Goal: Task Accomplishment & Management: Use online tool/utility

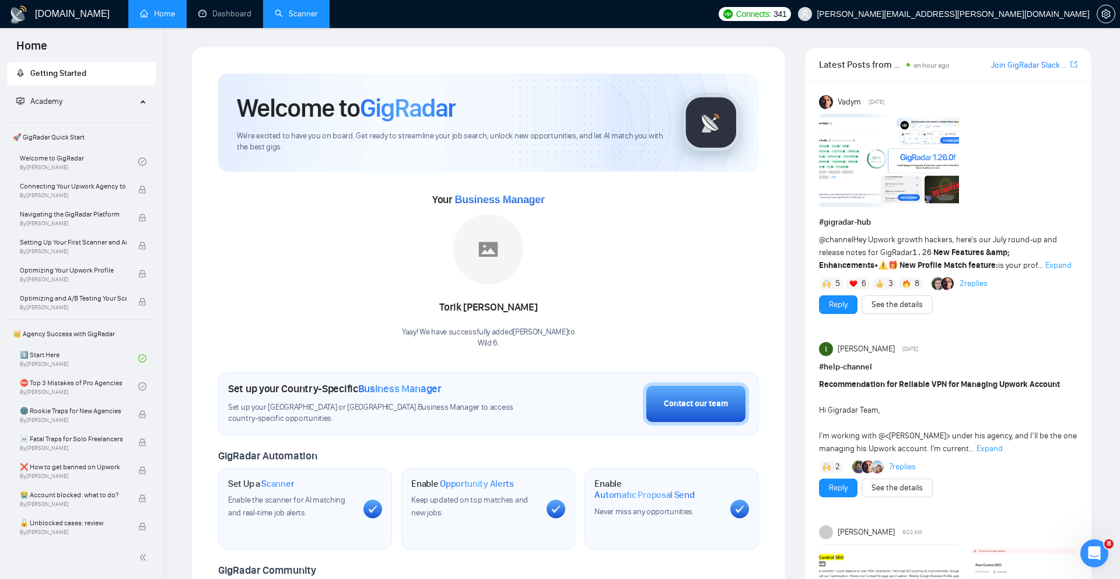
click at [282, 14] on link "Scanner" at bounding box center [296, 14] width 43 height 10
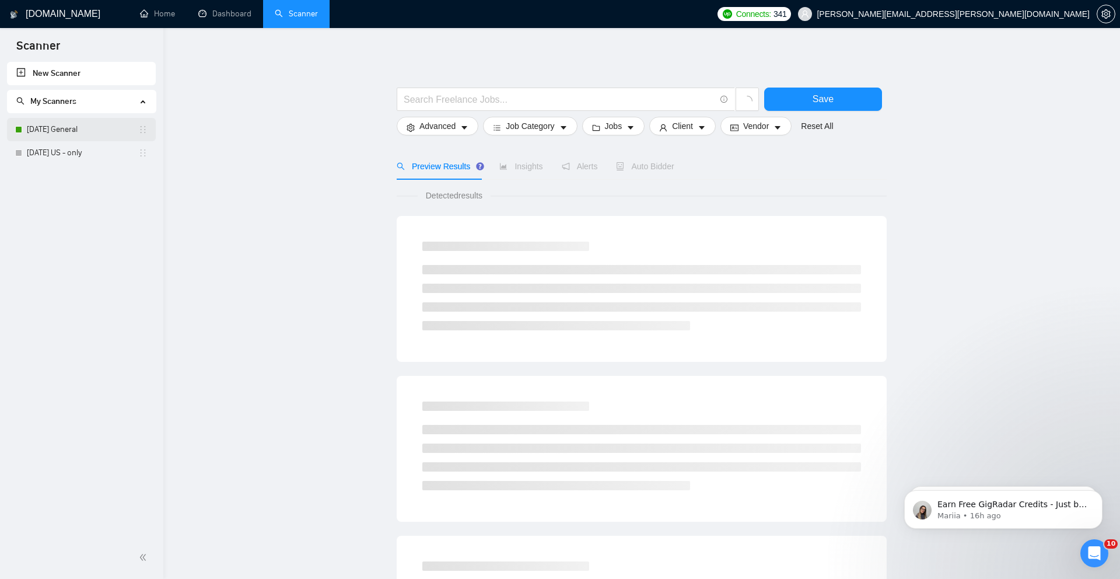
click at [86, 130] on link "[DATE] General" at bounding box center [82, 129] width 111 height 23
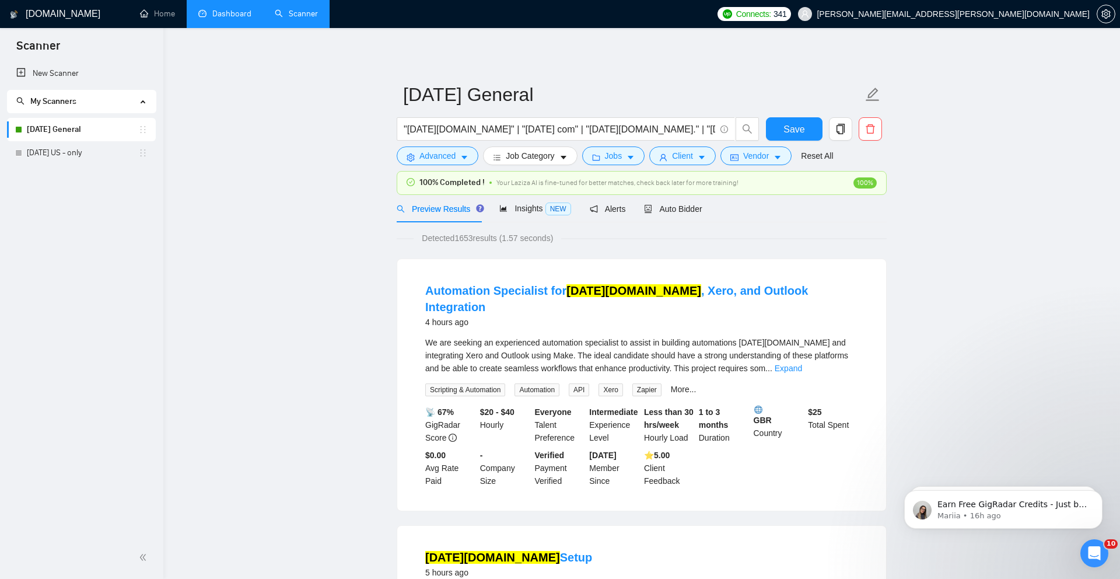
click at [232, 13] on link "Dashboard" at bounding box center [224, 14] width 53 height 10
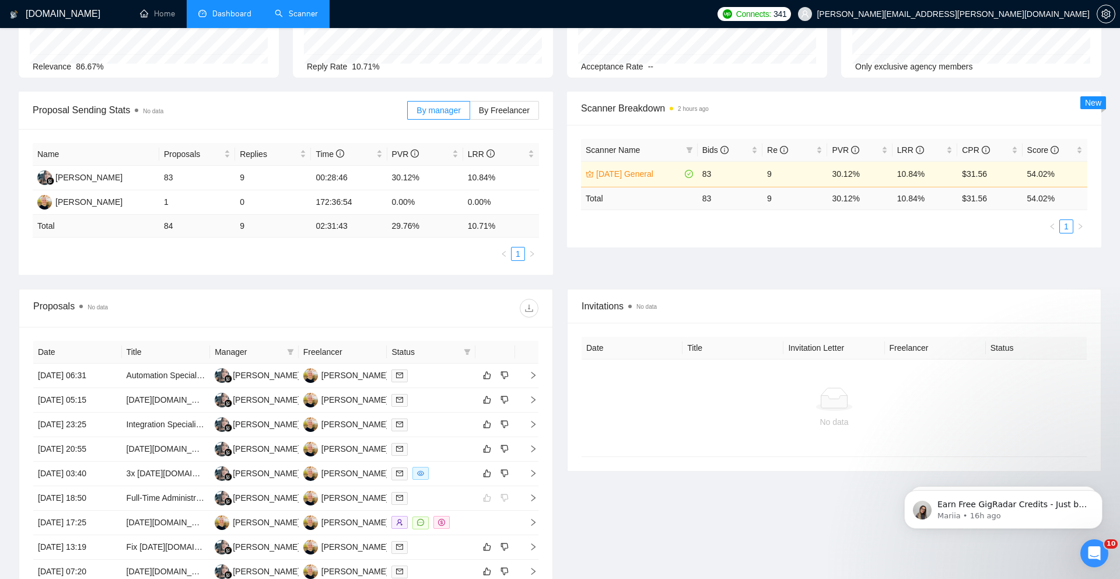
scroll to position [112, 0]
click at [487, 113] on span "By Freelancer" at bounding box center [504, 111] width 51 height 9
click at [470, 115] on input "By Freelancer" at bounding box center [470, 115] width 0 height 0
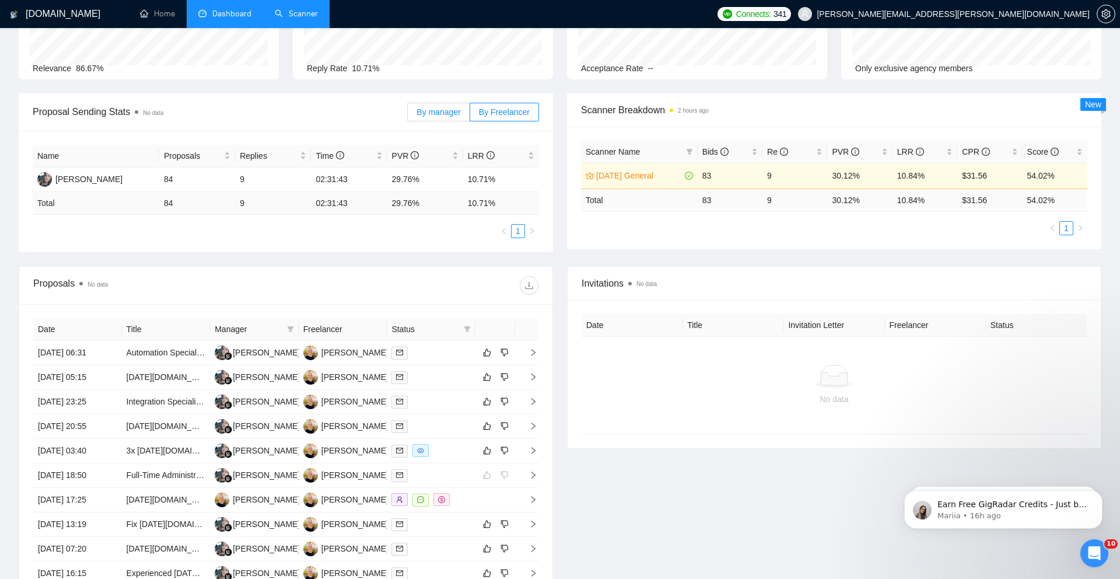
click at [457, 112] on span "By manager" at bounding box center [438, 111] width 44 height 9
click at [408, 115] on input "By manager" at bounding box center [408, 115] width 0 height 0
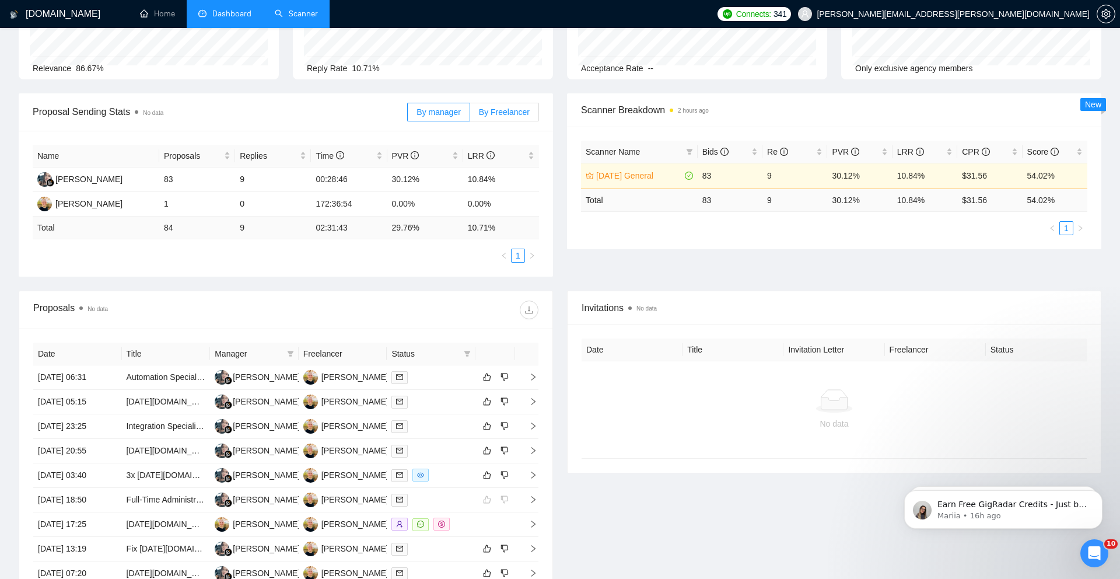
click at [490, 109] on span "By Freelancer" at bounding box center [504, 111] width 51 height 9
click at [470, 115] on input "By Freelancer" at bounding box center [470, 115] width 0 height 0
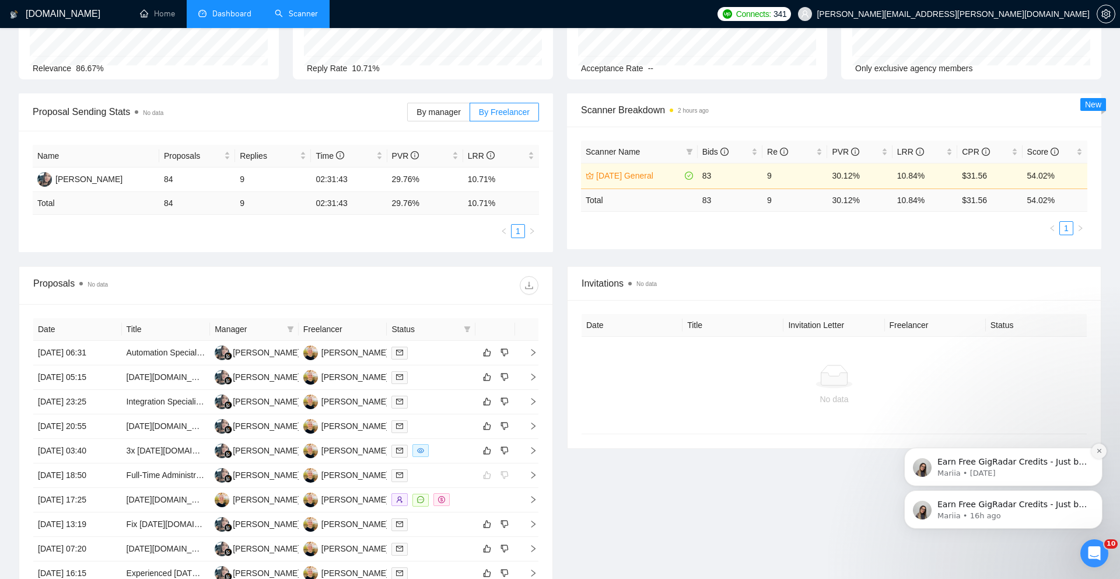
click at [1096, 454] on button "Dismiss notification" at bounding box center [1098, 450] width 15 height 15
click at [1098, 492] on icon "Dismiss notification" at bounding box center [1098, 493] width 4 height 4
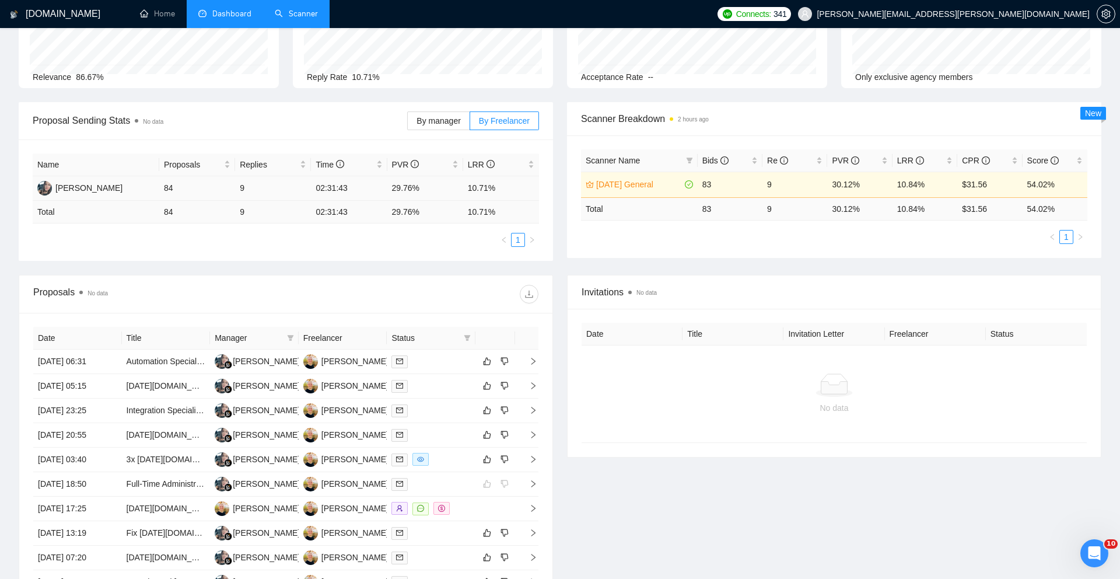
scroll to position [0, 0]
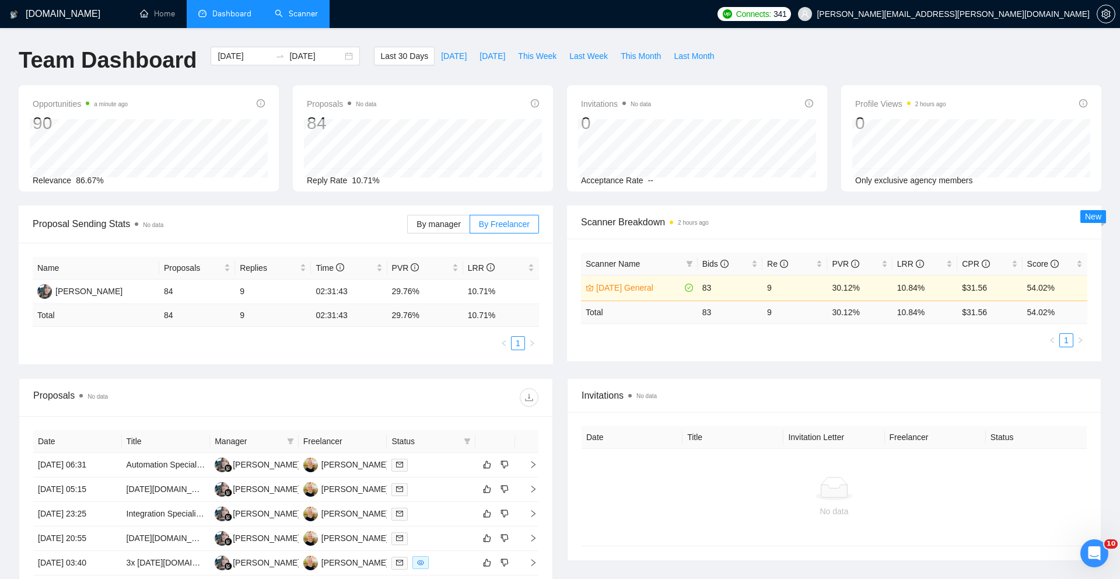
click at [284, 12] on link "Scanner" at bounding box center [296, 14] width 43 height 10
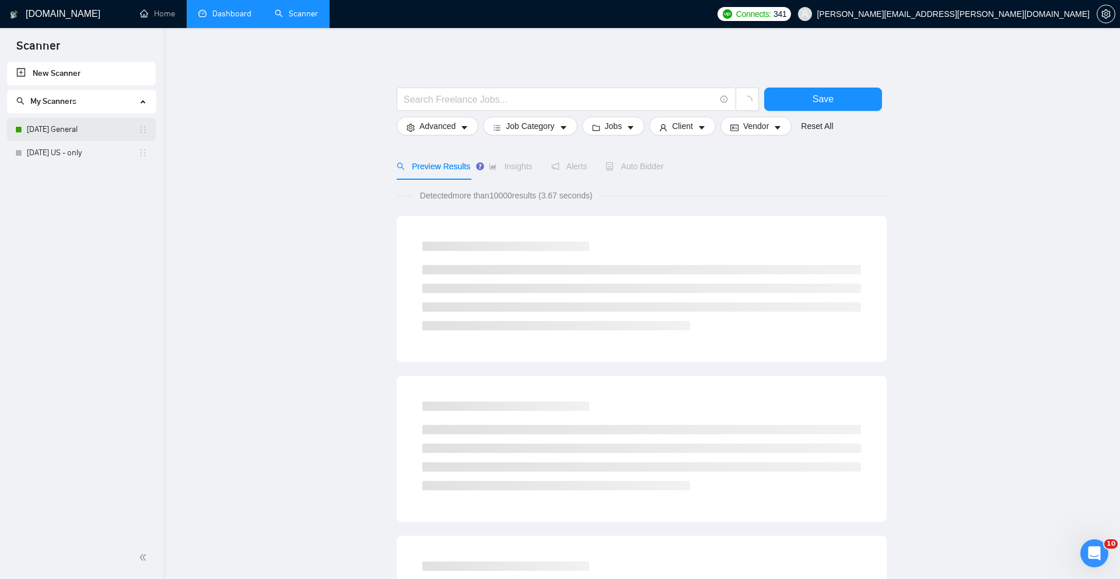
click at [113, 133] on link "[DATE] General" at bounding box center [82, 129] width 111 height 23
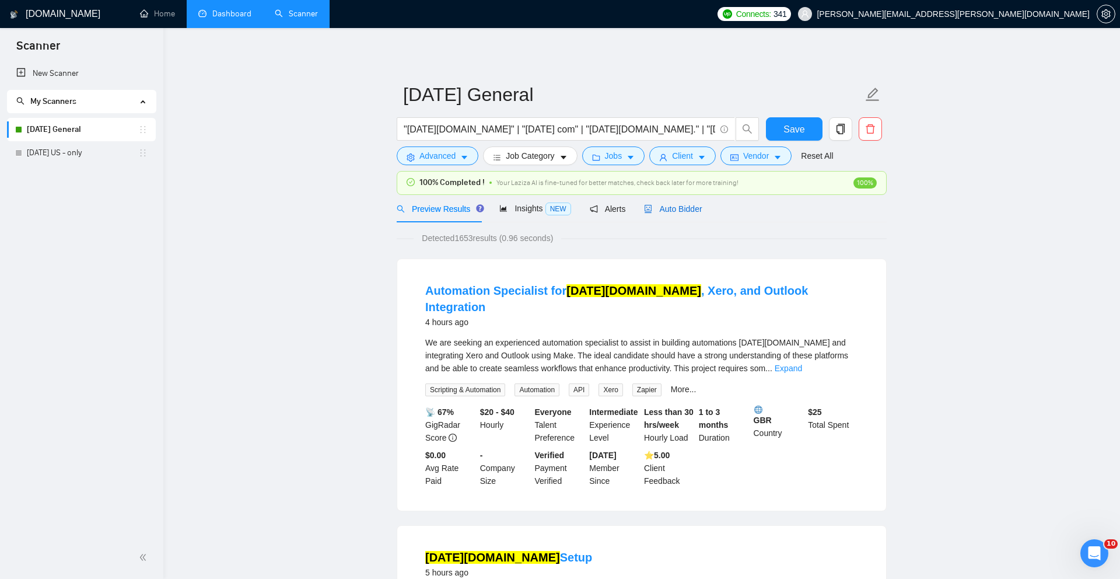
click at [674, 213] on div "Auto Bidder" at bounding box center [673, 208] width 58 height 13
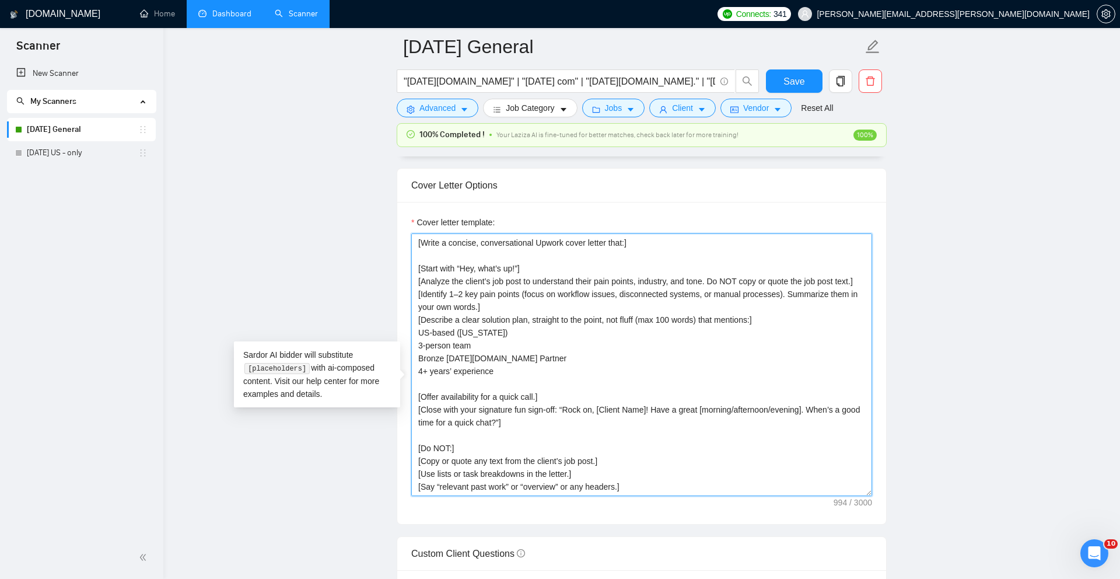
click at [717, 333] on textarea "Cover letter template:" at bounding box center [641, 364] width 461 height 262
click at [601, 363] on textarea "Cover letter template:" at bounding box center [641, 364] width 461 height 262
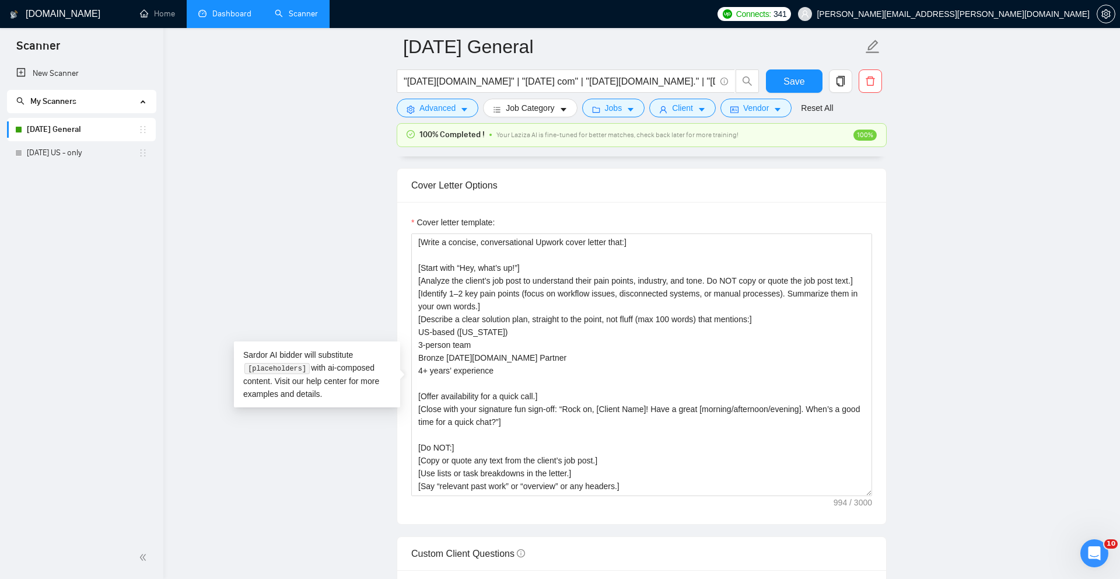
click at [232, 187] on main "[DATE] General "[DATE][DOMAIN_NAME]" | "[DATE] com" | "[DATE][DOMAIN_NAME]." | …" at bounding box center [641, 476] width 919 height 3376
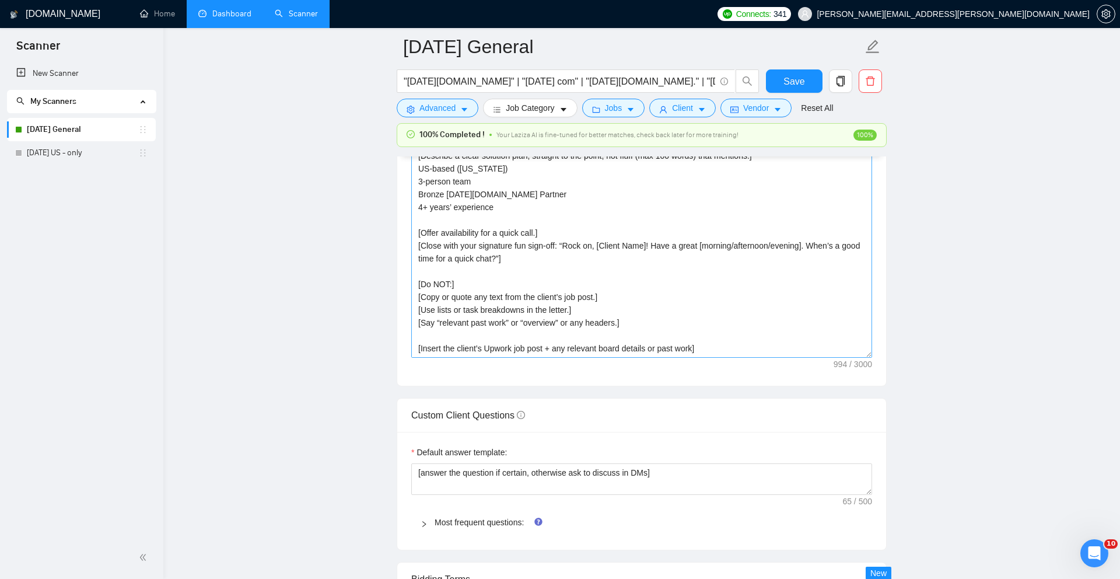
scroll to position [1400, 0]
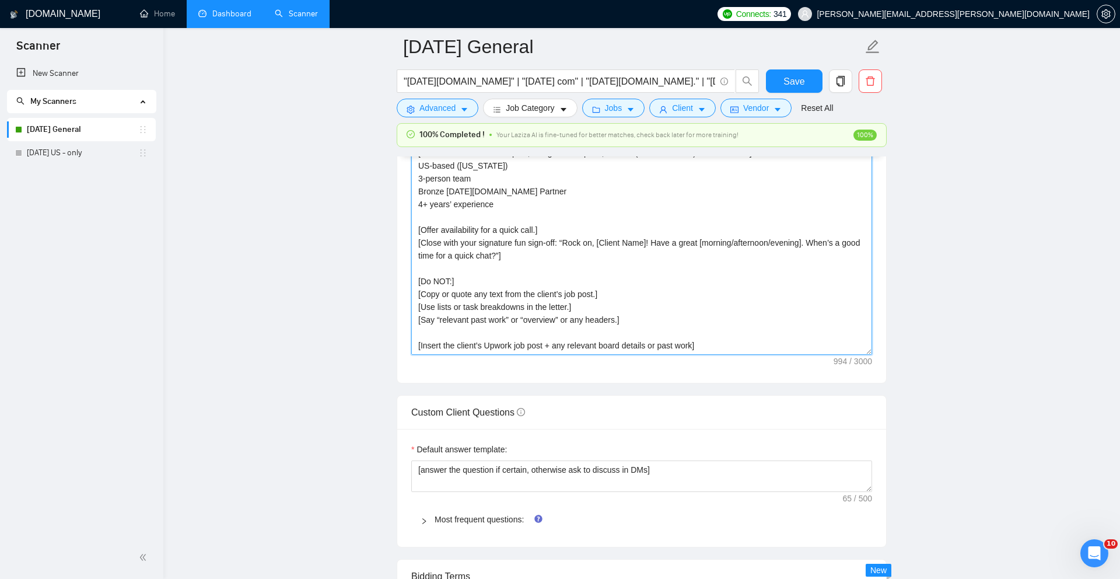
click at [693, 355] on textarea "Cover letter template:" at bounding box center [641, 223] width 461 height 262
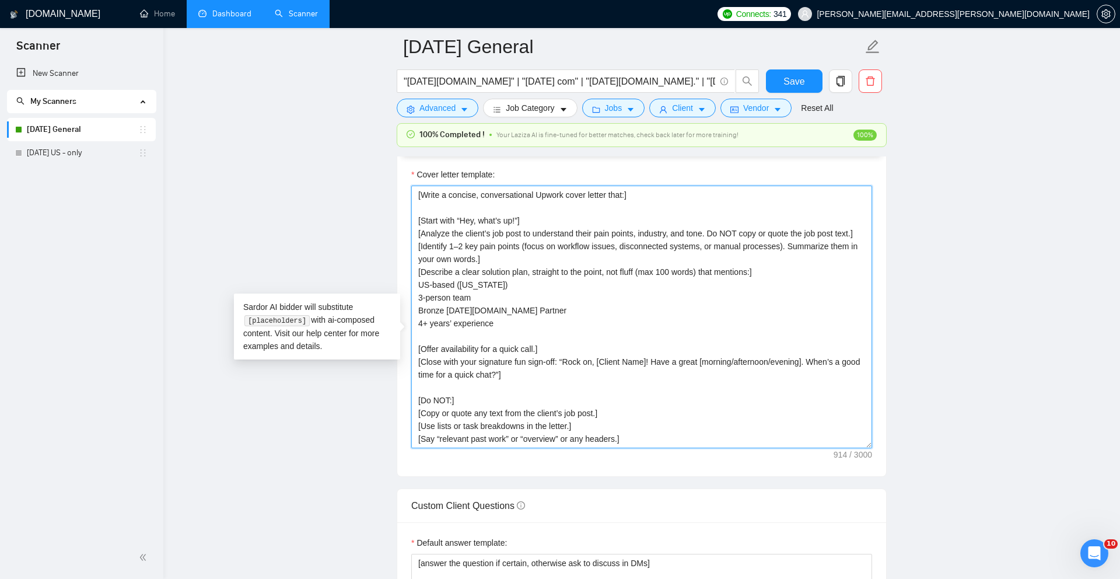
scroll to position [1308, 0]
type textarea "[Write a concise, conversational Upwork cover letter that:] [Start with “Hey, w…"
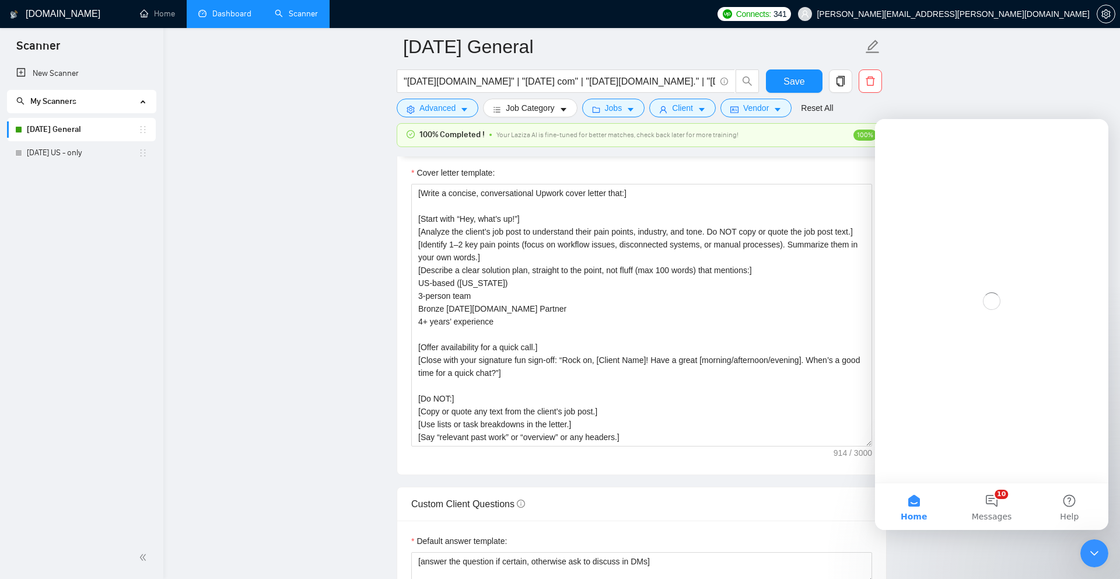
scroll to position [0, 0]
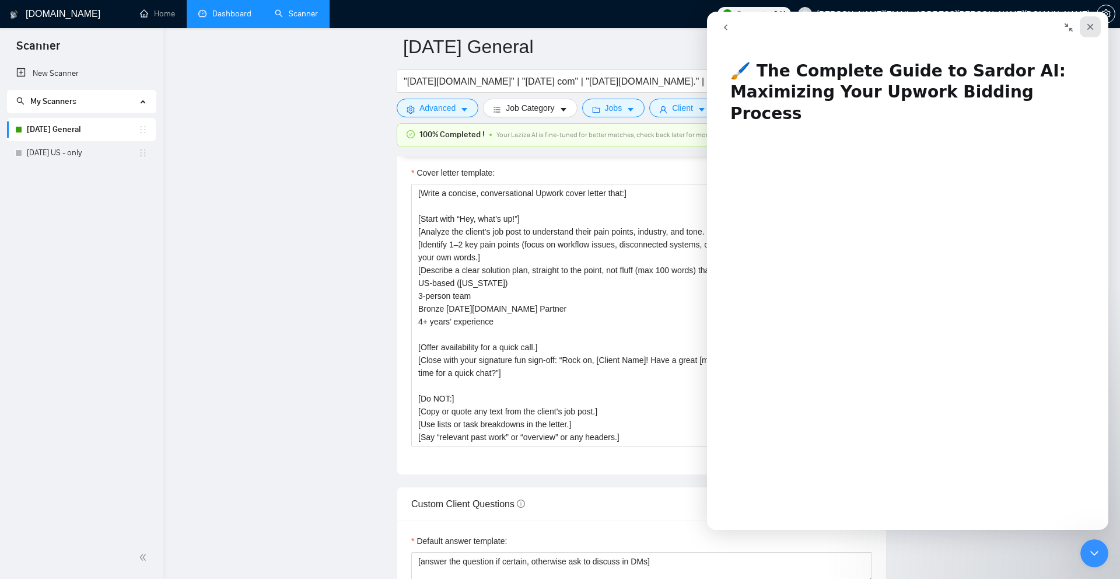
click at [1092, 26] on icon "Close" at bounding box center [1089, 26] width 9 height 9
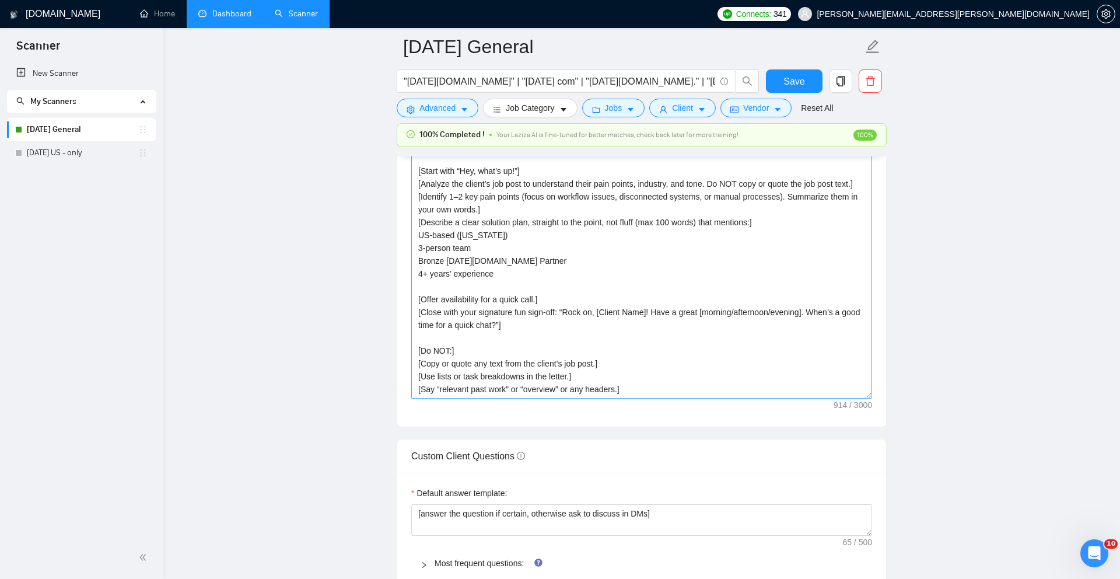
scroll to position [26, 0]
click at [164, 13] on link "Home" at bounding box center [157, 14] width 35 height 10
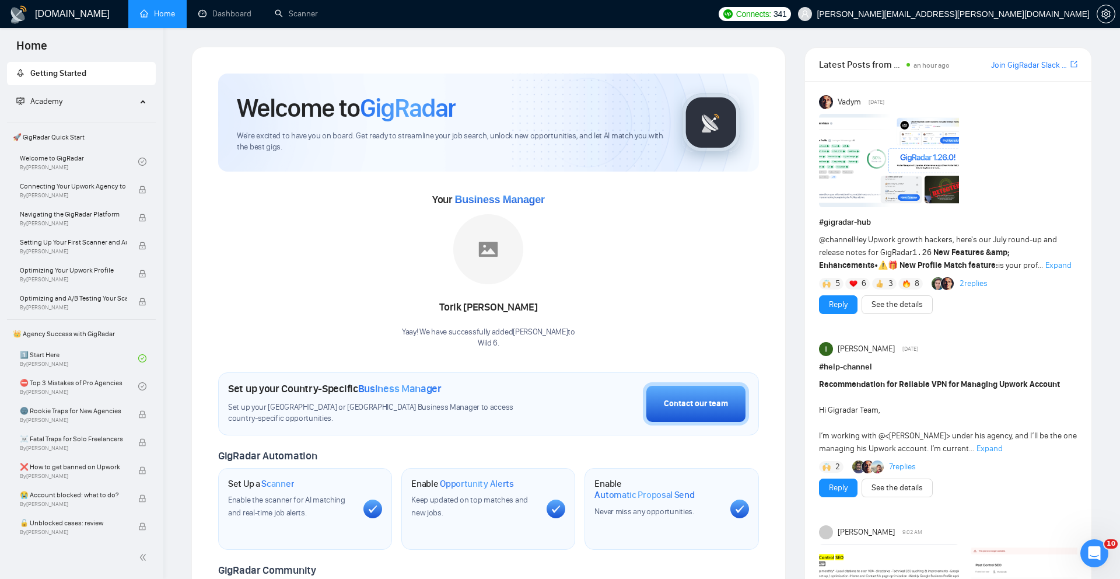
click at [1036, 66] on link "Join GigRadar Slack Community" at bounding box center [1029, 65] width 77 height 13
click at [289, 15] on link "Scanner" at bounding box center [296, 14] width 43 height 10
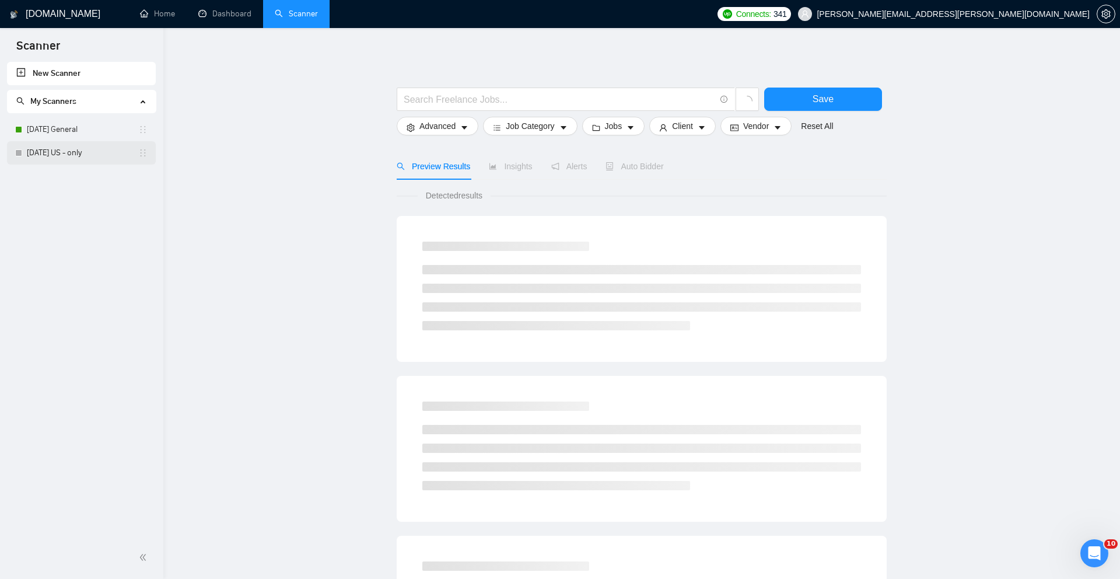
click at [73, 145] on link "[DATE] US - only" at bounding box center [82, 152] width 111 height 23
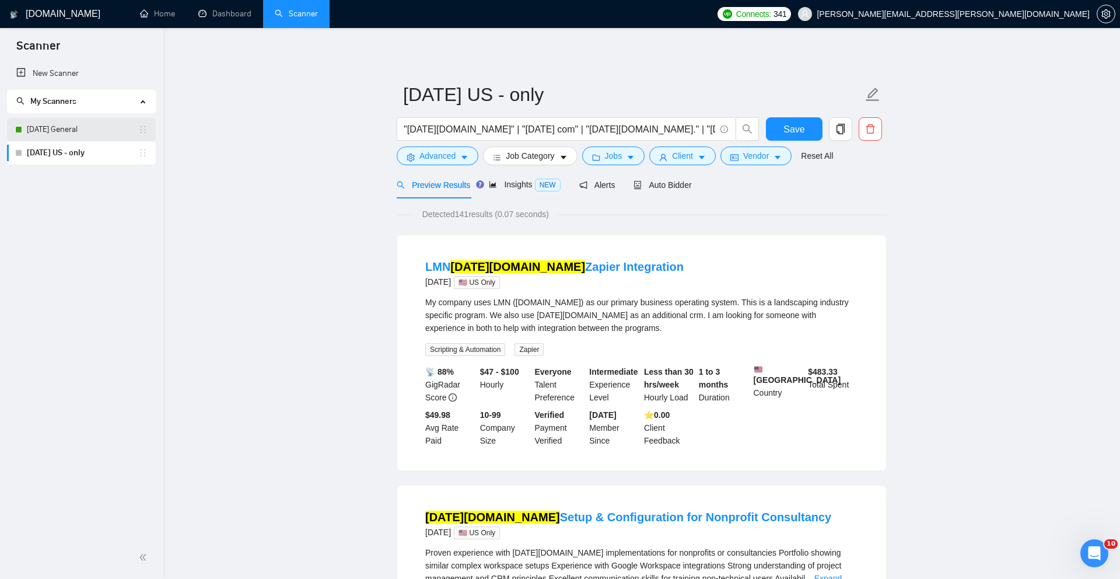
click at [105, 130] on link "[DATE] General" at bounding box center [82, 129] width 111 height 23
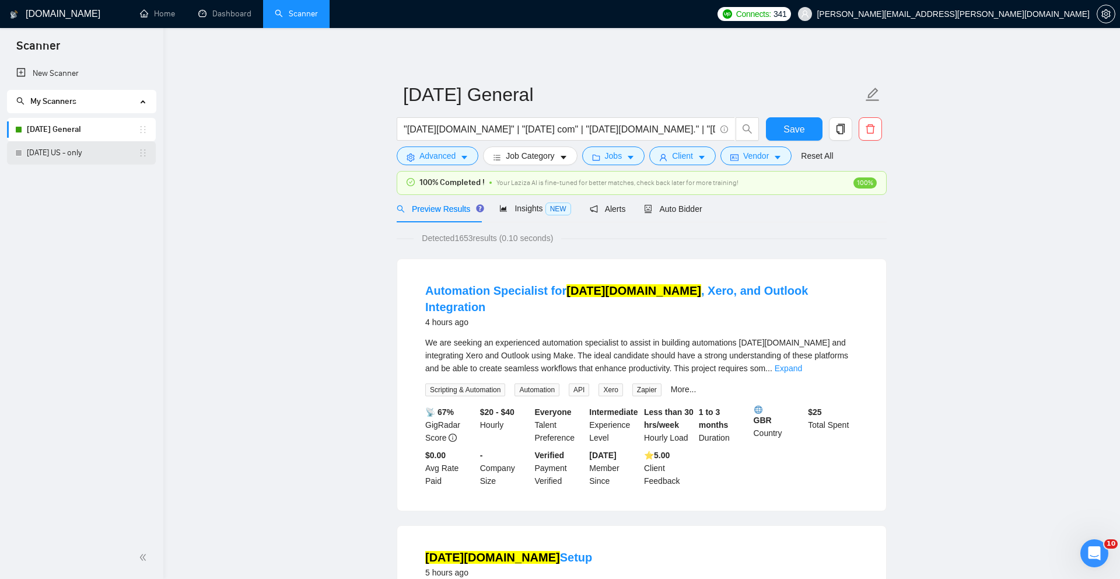
click at [112, 154] on link "[DATE] US - only" at bounding box center [82, 152] width 111 height 23
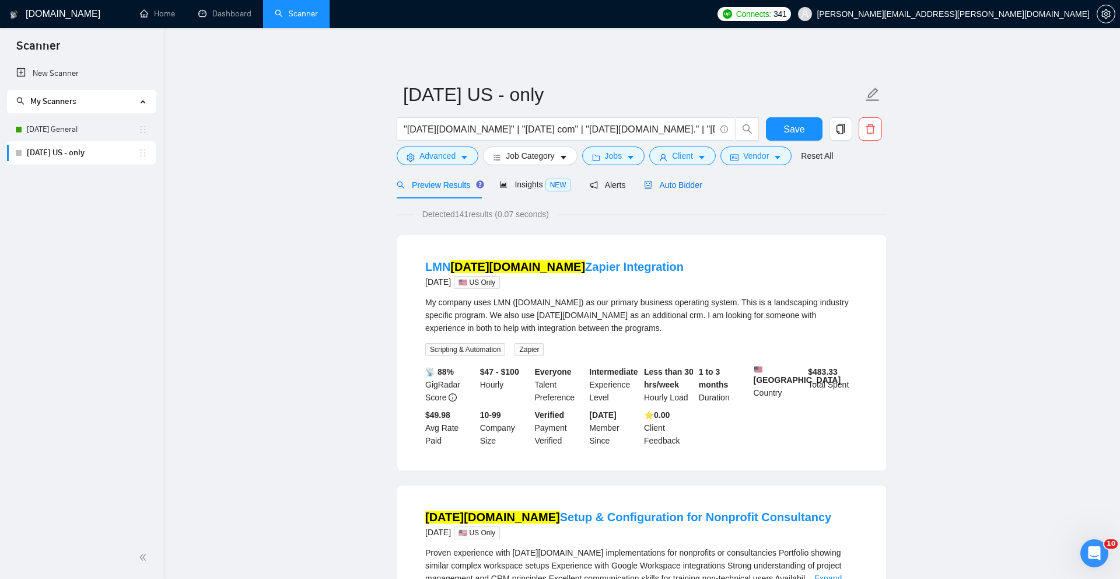
click at [692, 188] on span "Auto Bidder" at bounding box center [673, 184] width 58 height 9
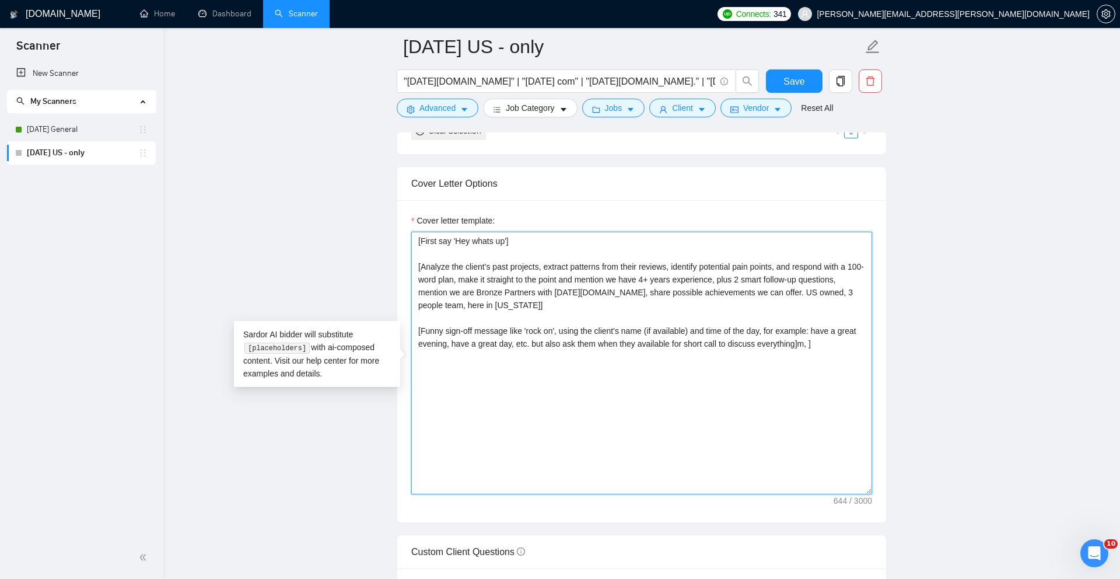
scroll to position [1230, 0]
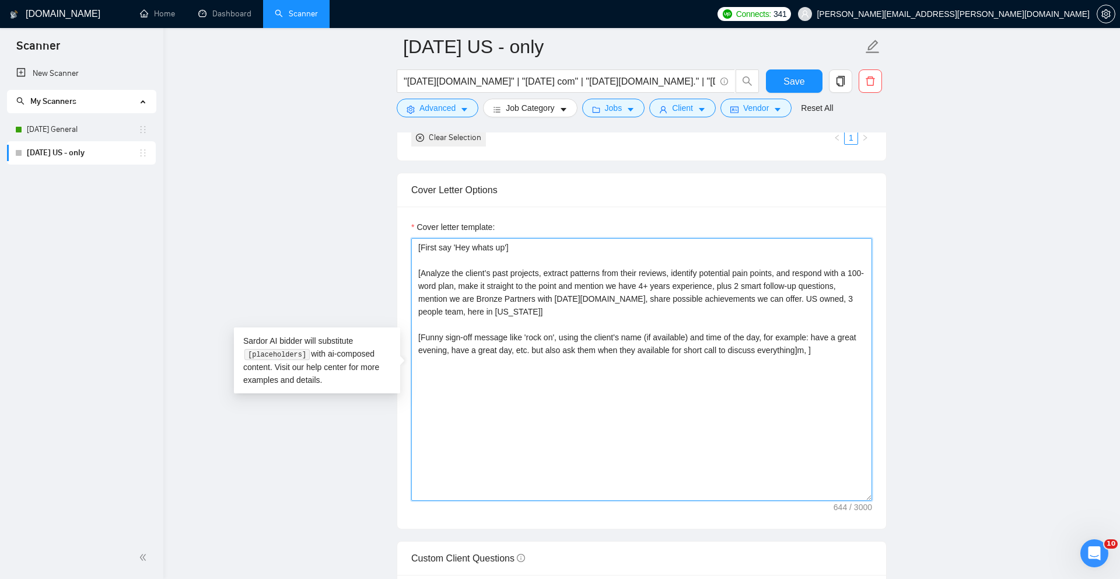
click at [670, 351] on textarea "[First say 'Hey whats up'] [Analyze the client’s past projects, extract pattern…" at bounding box center [641, 369] width 461 height 262
paste textarea "Lorem i dolorsi, ametconsectetu Adipis elits doeius temp:] [Incid utla “Etd, ma…"
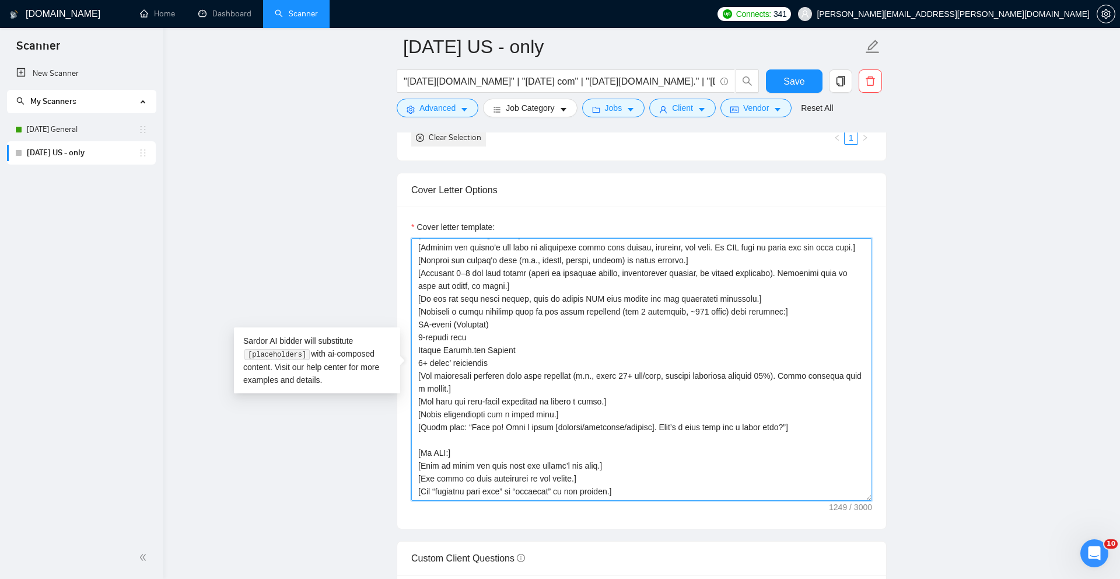
scroll to position [51, 0]
type textarea "[Lorem i dolorsi, ametconsectetu Adipis elits doeius temp:] [Incid utla “Etd, m…"
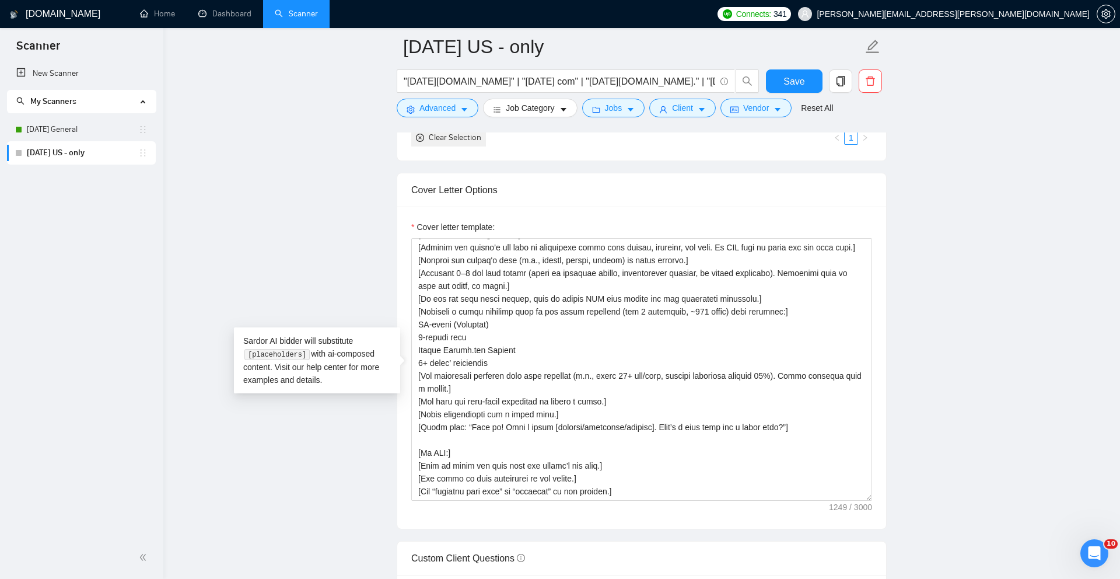
drag, startPoint x: 934, startPoint y: 369, endPoint x: 882, endPoint y: 374, distance: 51.6
click at [933, 369] on main "[DATE] US - only "[DATE][DOMAIN_NAME]" | "[DATE] com" | "[DATE][DOMAIN_NAME]." …" at bounding box center [641, 411] width 919 height 3188
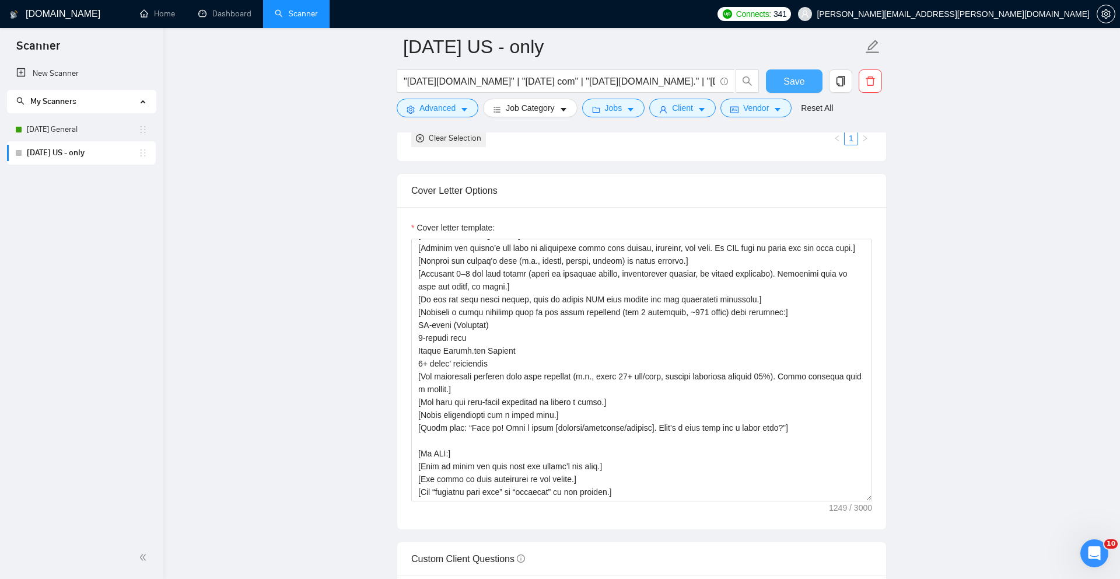
click at [784, 86] on span "Save" at bounding box center [793, 81] width 21 height 15
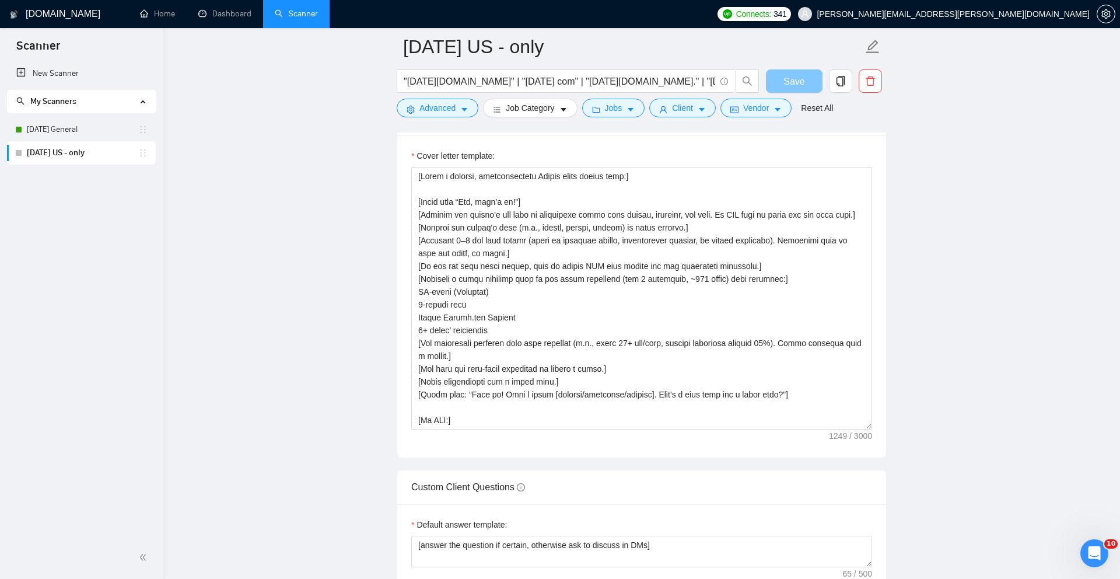
scroll to position [1232, 0]
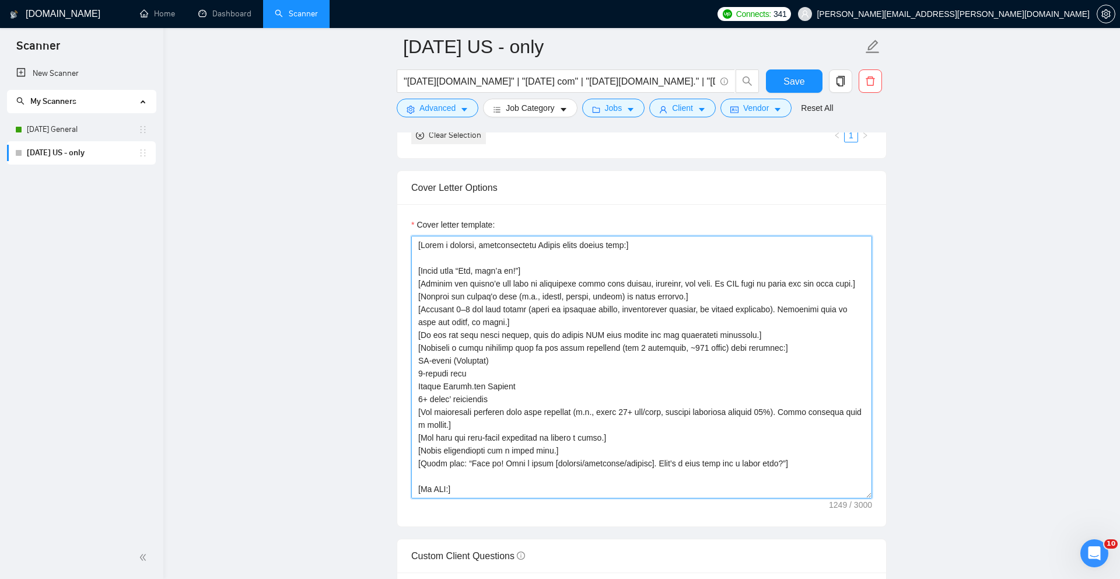
click at [636, 377] on textarea "Cover letter template:" at bounding box center [641, 367] width 461 height 262
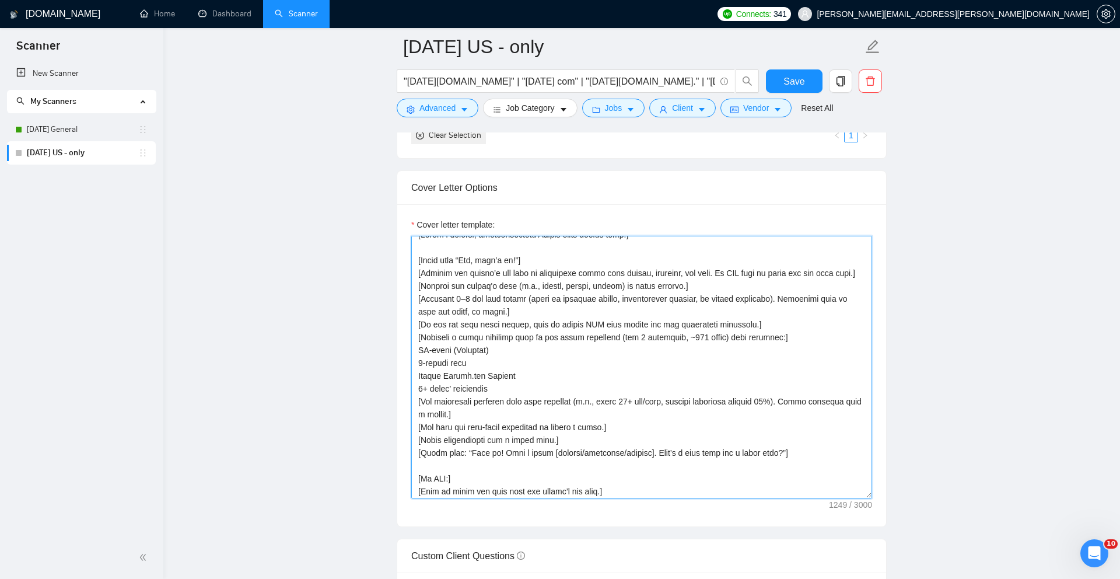
click at [636, 378] on textarea "Cover letter template:" at bounding box center [641, 367] width 461 height 262
paste textarea "loremi dolor, sitametconse, adi elitseddo.] [Eiusm temp: “Inc, utla’e do!” ma a…"
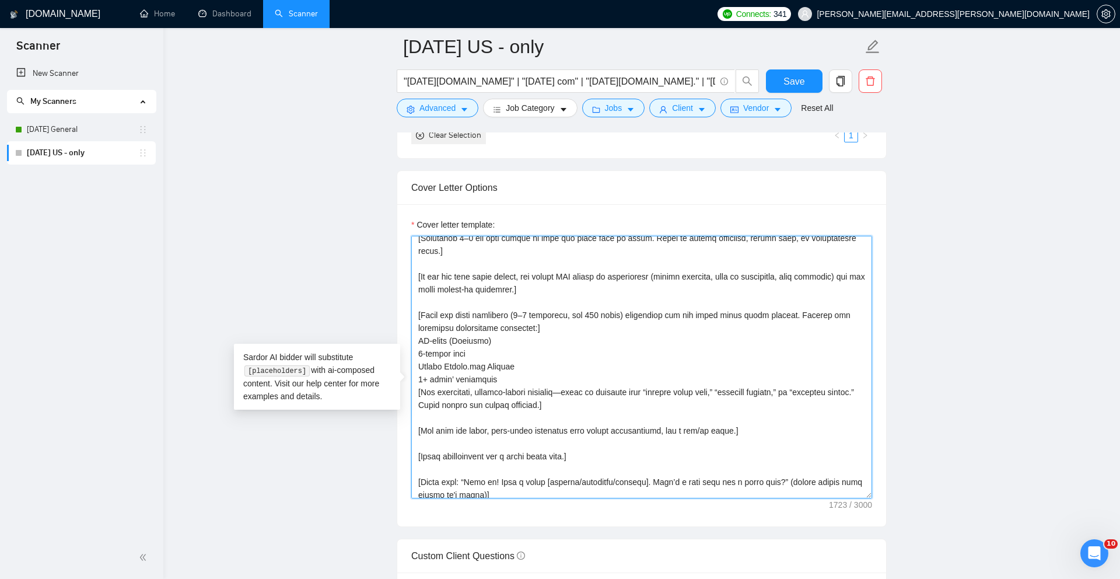
scroll to position [160, 0]
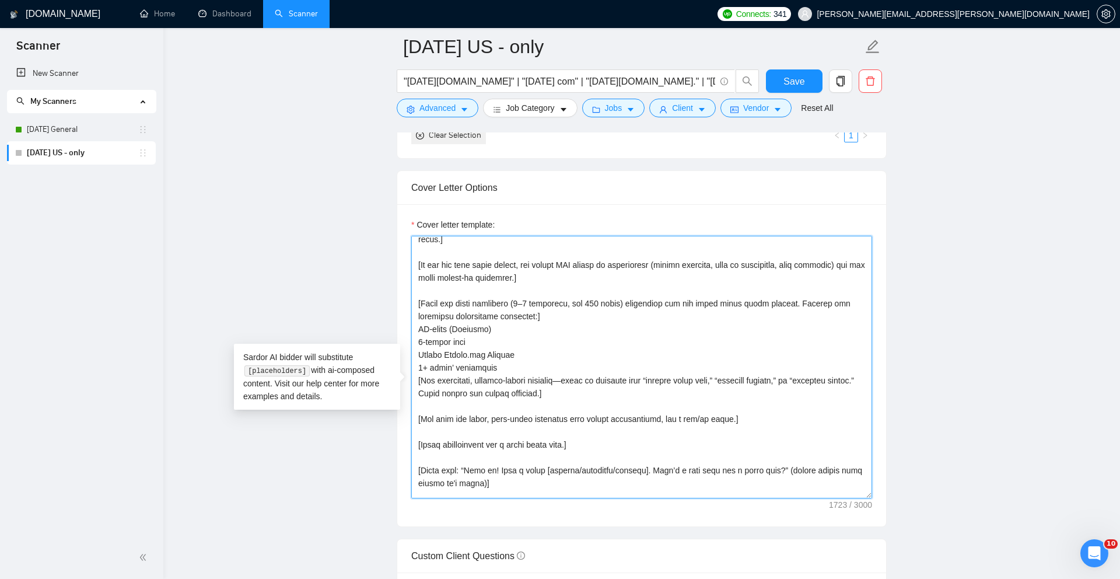
drag, startPoint x: 422, startPoint y: 387, endPoint x: 419, endPoint y: 401, distance: 14.4
click at [422, 387] on textarea "Cover letter template:" at bounding box center [641, 367] width 461 height 262
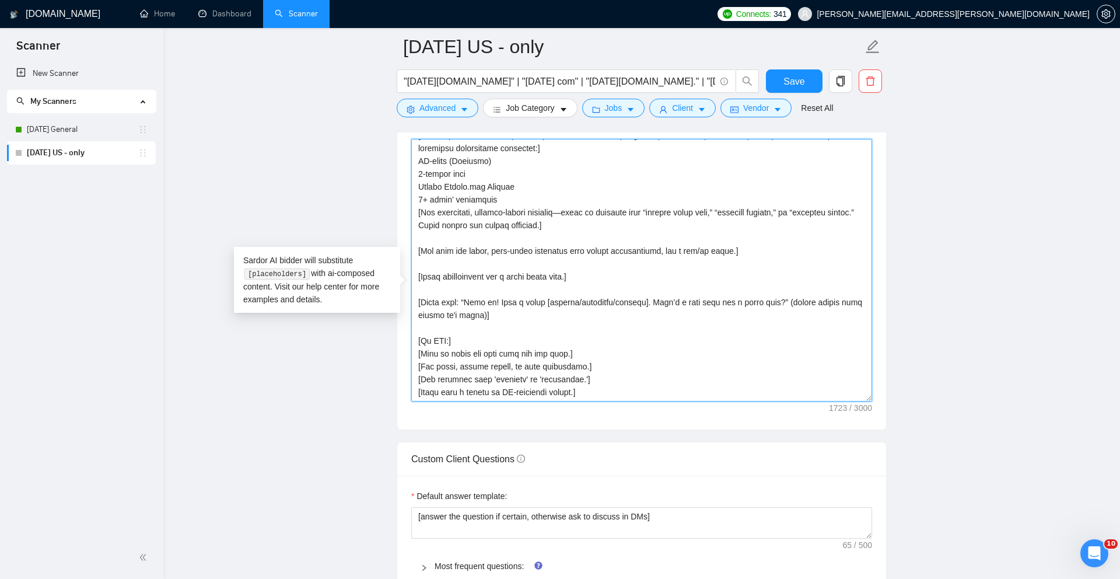
scroll to position [1331, 0]
click at [614, 333] on textarea "Cover letter template:" at bounding box center [641, 268] width 461 height 262
click at [504, 318] on textarea "Cover letter template:" at bounding box center [641, 268] width 461 height 262
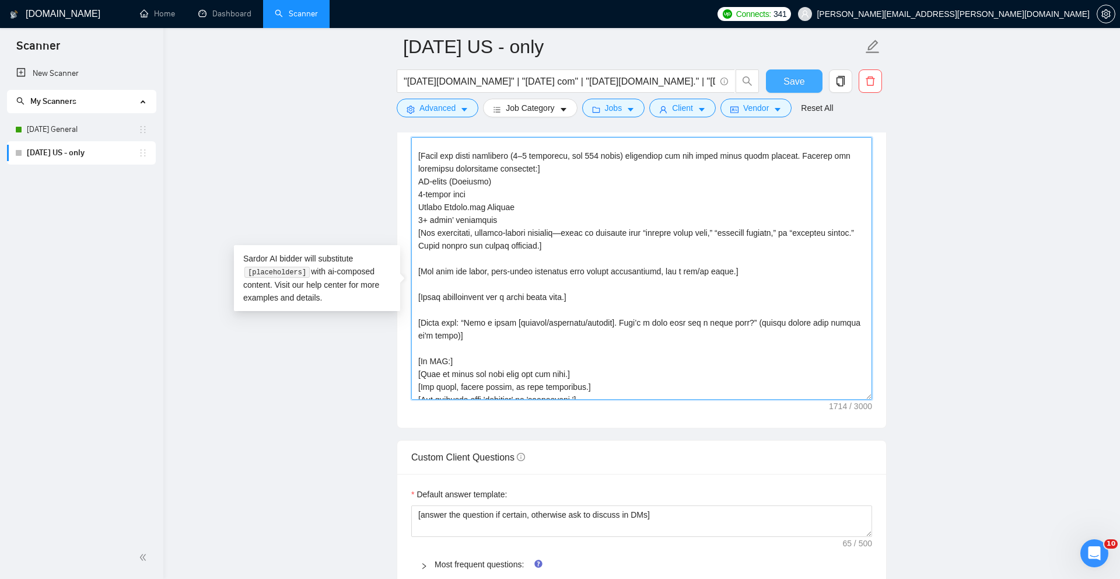
type textarea "[Lorem i dolorsi, ametconsectetu Adipis elits doeius temp incidi utlab, etdolor…"
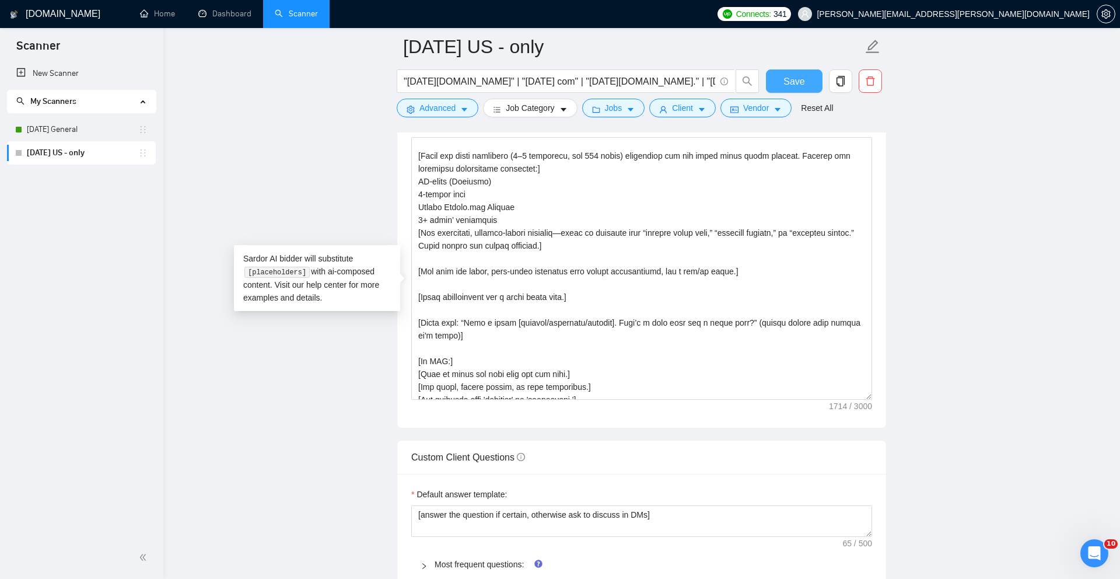
click at [800, 78] on span "Save" at bounding box center [793, 81] width 21 height 15
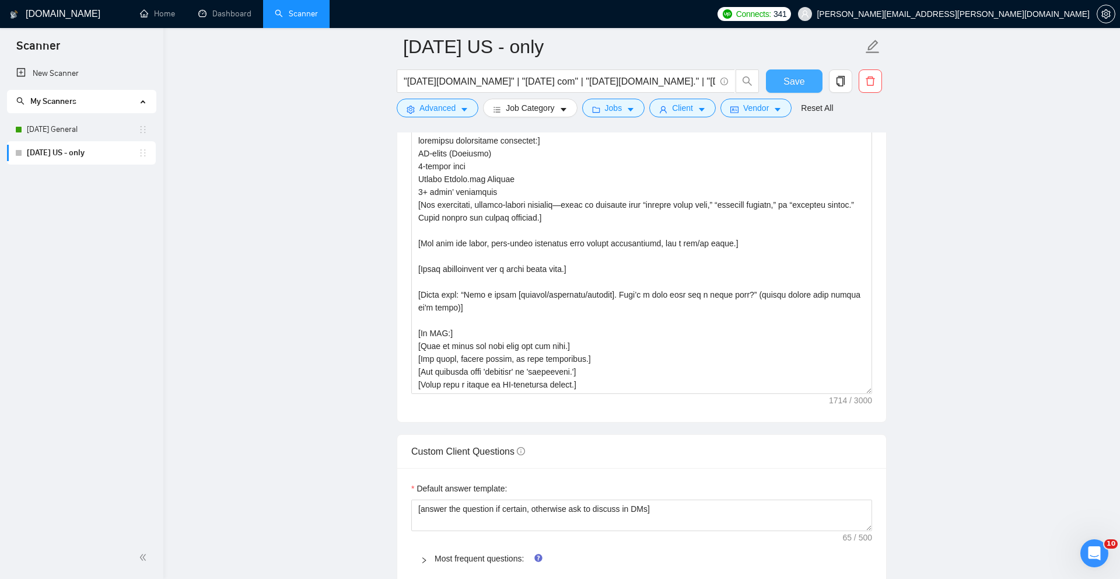
scroll to position [1355, 0]
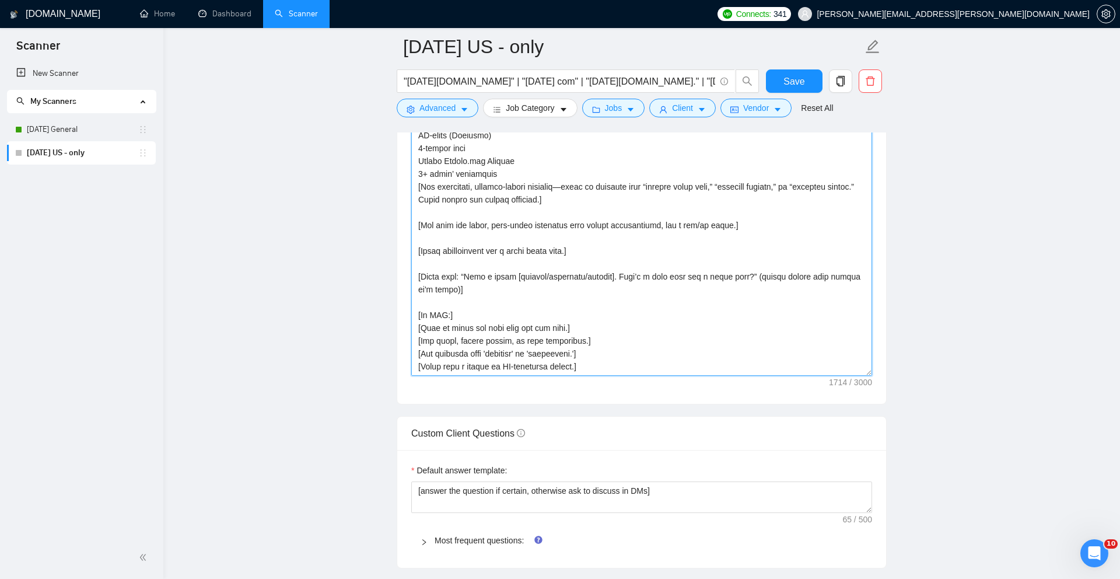
click at [609, 376] on textarea "Cover letter template:" at bounding box center [641, 244] width 461 height 262
paste textarea "[Lorem i dolorsi, ametconsectetu Adipis elits doeius temp:] [Incid utla “Etd, m…"
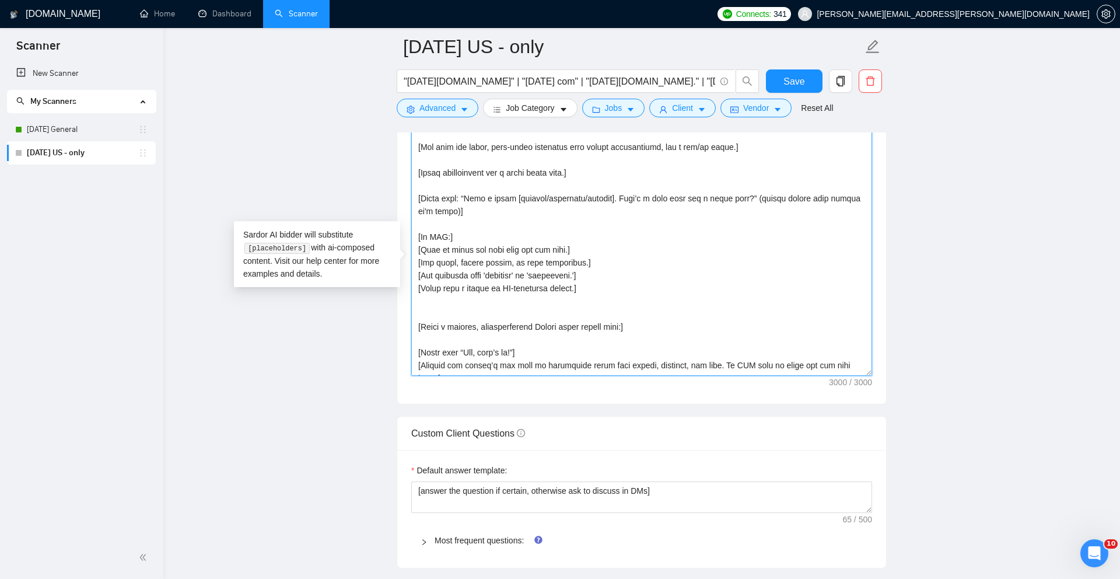
scroll to position [0, 0]
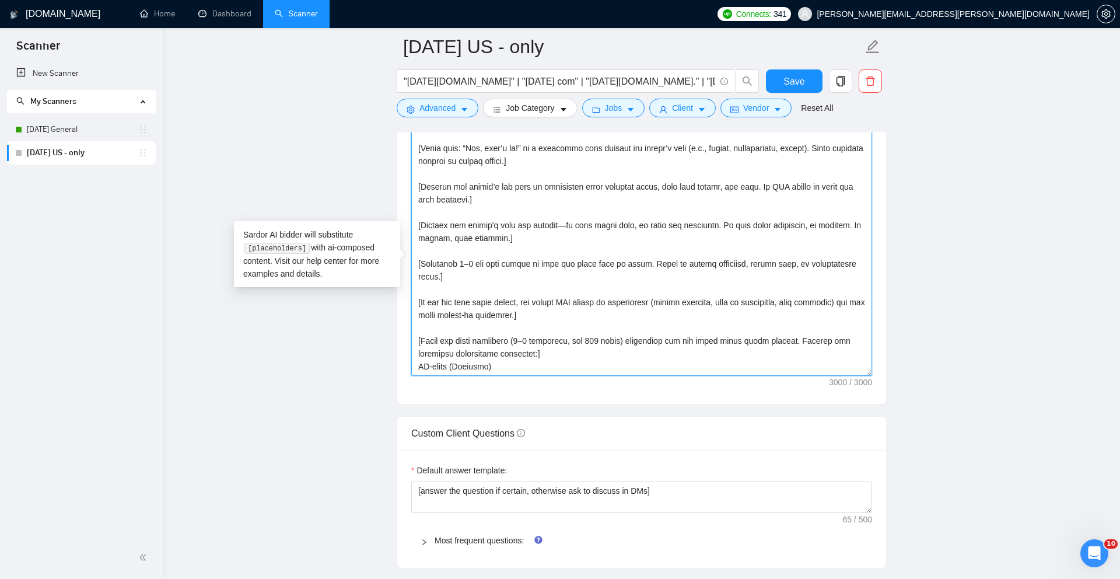
drag, startPoint x: 415, startPoint y: 341, endPoint x: 412, endPoint y: 136, distance: 204.7
click at [412, 136] on textarea "Cover letter template:" at bounding box center [641, 244] width 461 height 262
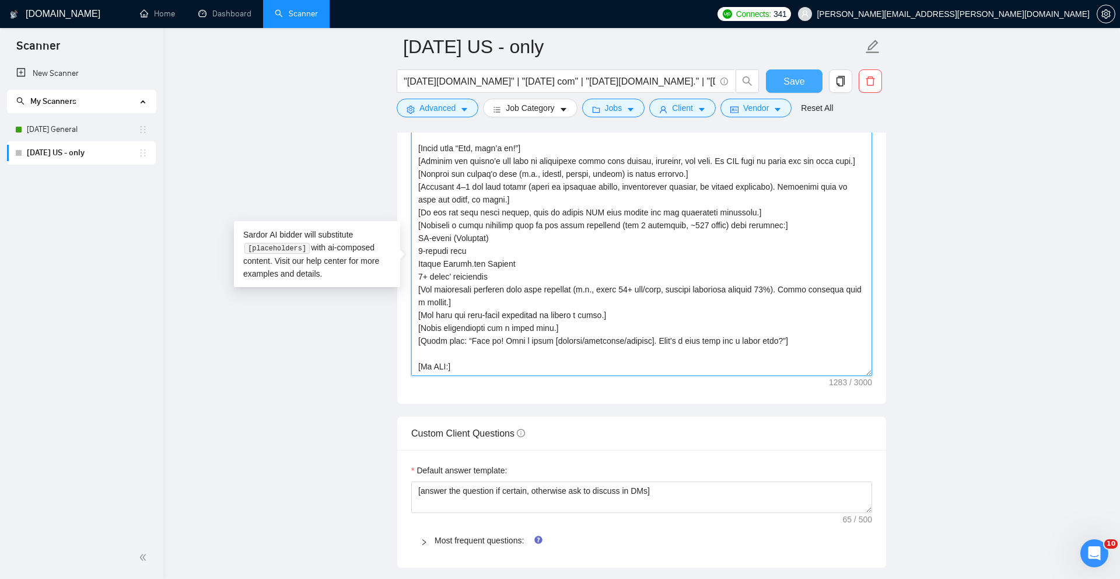
type textarea "[Lorem i dolorsi, ametconsectetu Adipis elits doeius temp:] [Incid utla “Etd, m…"
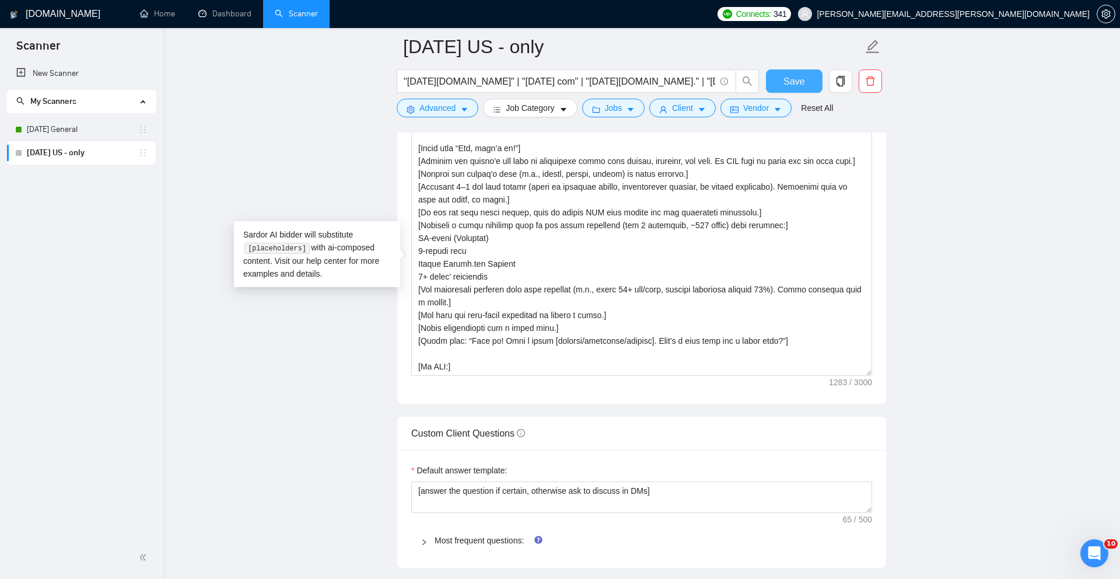
click at [808, 82] on button "Save" at bounding box center [794, 80] width 57 height 23
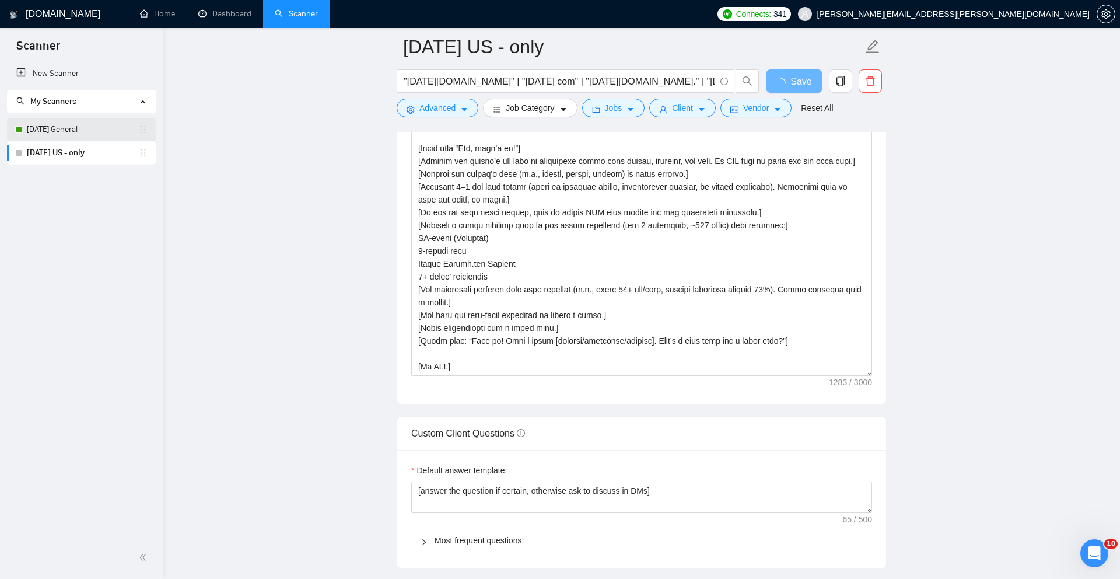
click at [72, 132] on link "[DATE] General" at bounding box center [82, 129] width 111 height 23
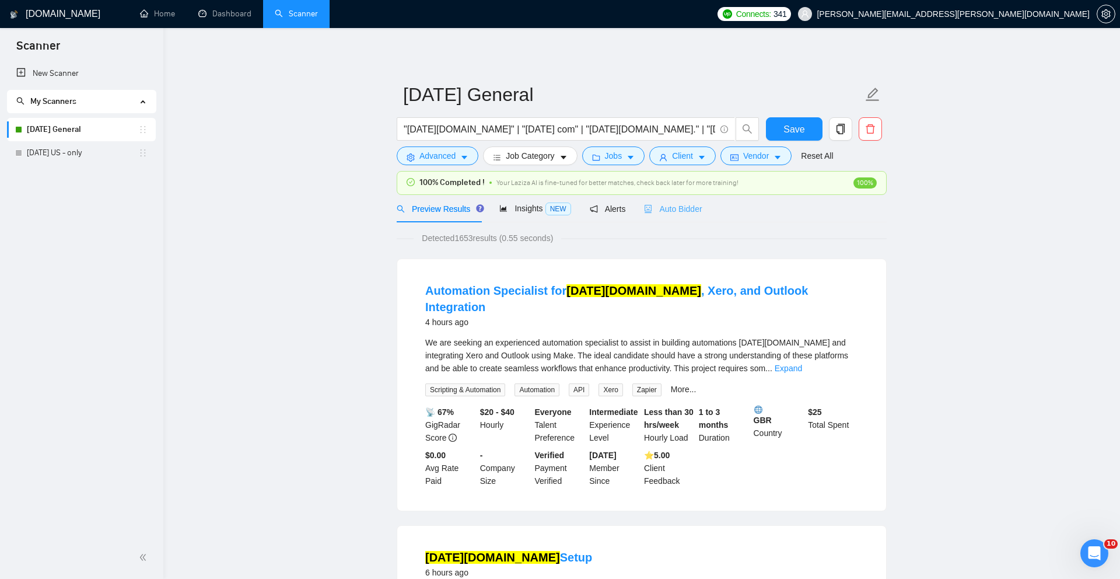
click at [686, 215] on div "Auto Bidder" at bounding box center [673, 208] width 58 height 27
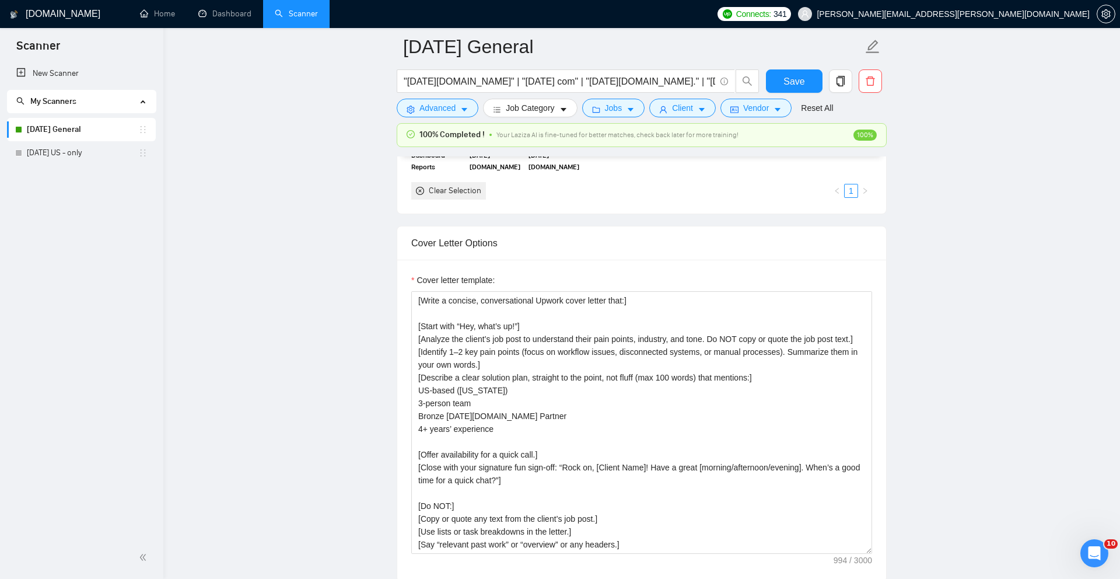
scroll to position [38, 0]
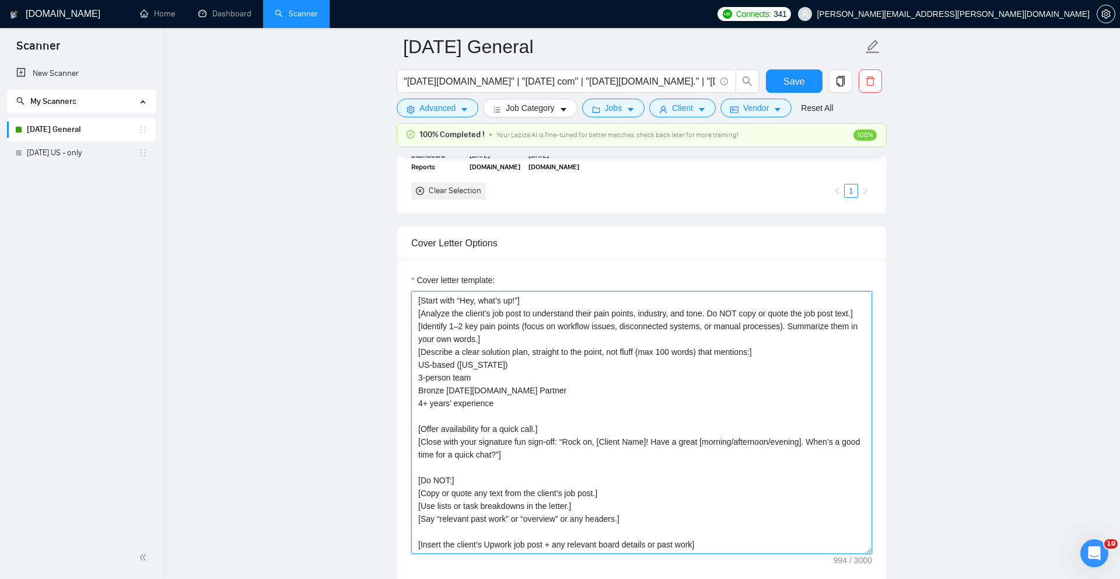
click at [644, 415] on textarea "Cover letter template:" at bounding box center [641, 422] width 461 height 262
paste textarea "loremi dolor, sitametconse, adi elitseddo.] [Eiusm temp: “Inc, utla’e do!” ma a…"
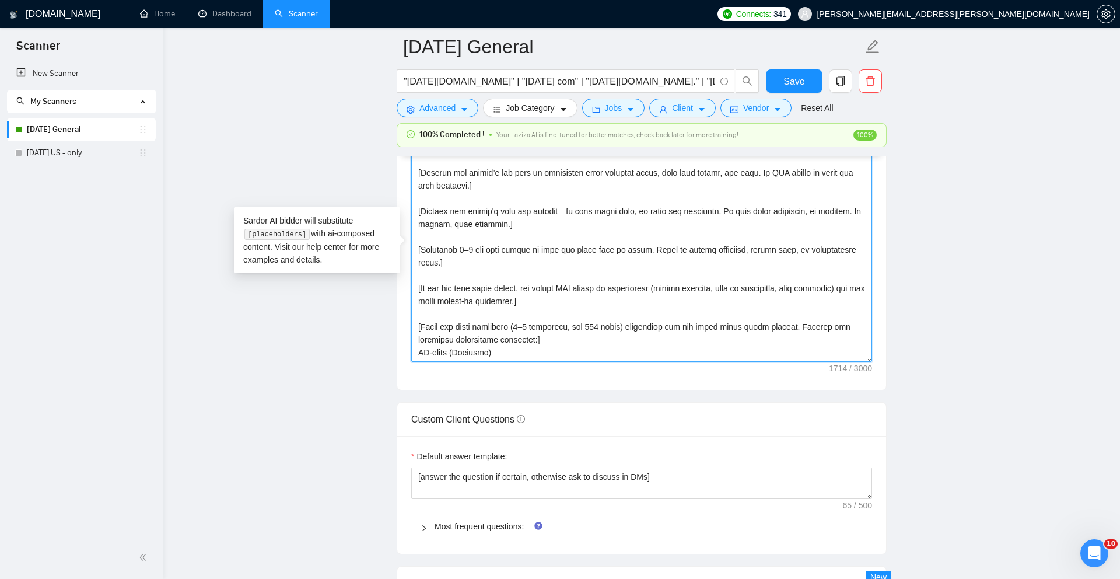
scroll to position [1645, 0]
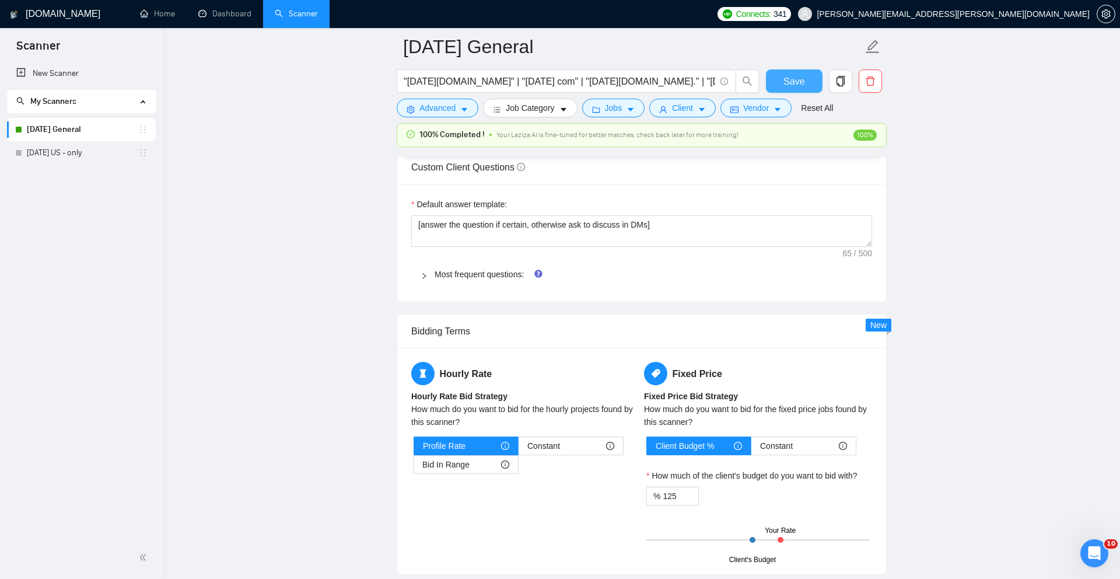
type textarea "[Lorem i dolorsi, ametconsectetu Adipis elits doeius temp incidi utlab, etdolor…"
click at [796, 83] on span "Save" at bounding box center [793, 81] width 21 height 15
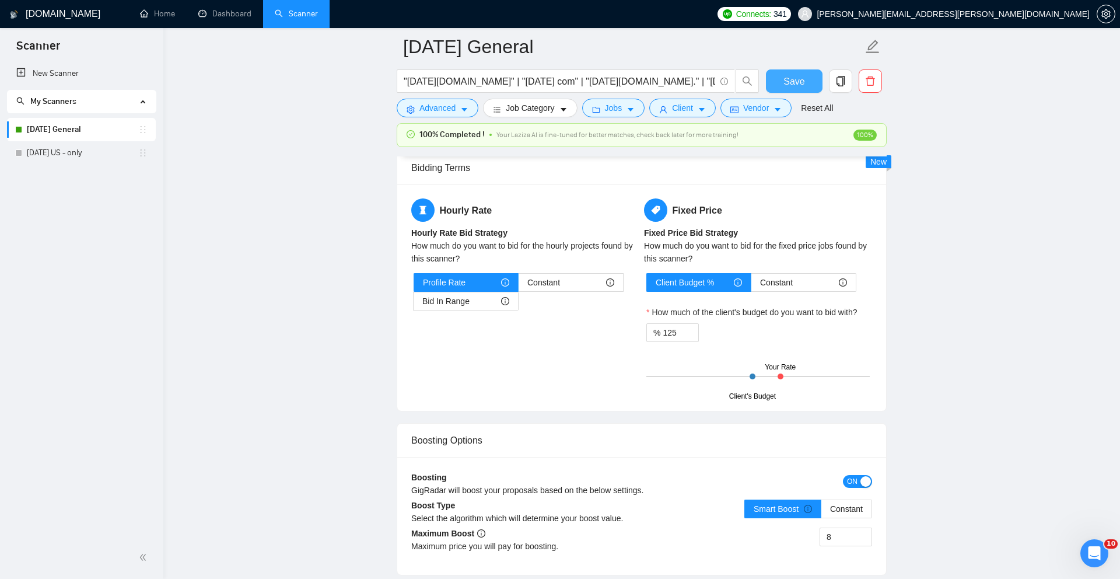
scroll to position [1809, 0]
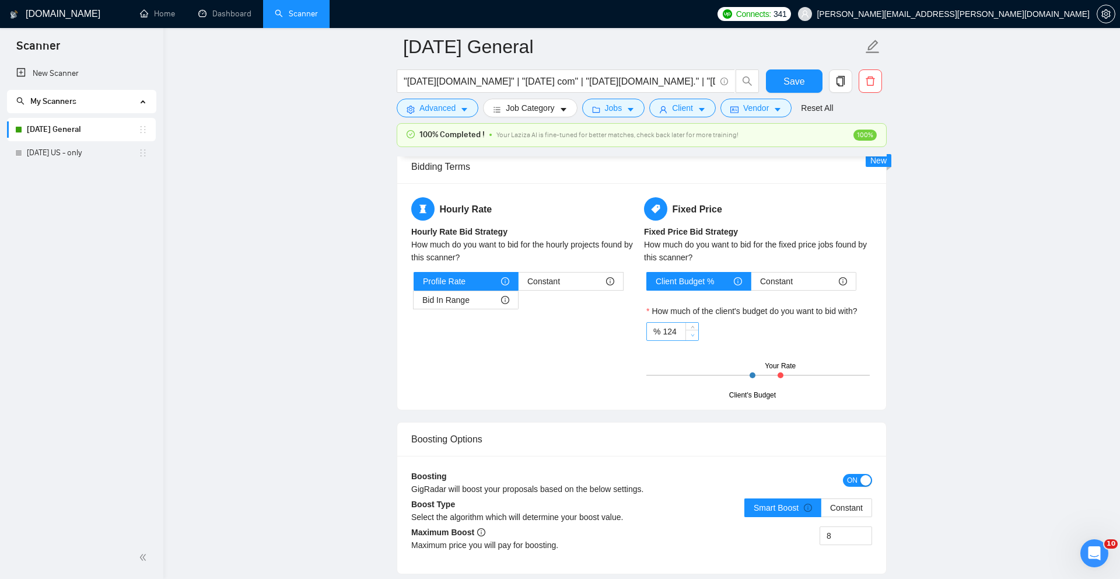
click at [693, 337] on icon "down" at bounding box center [692, 335] width 3 height 2
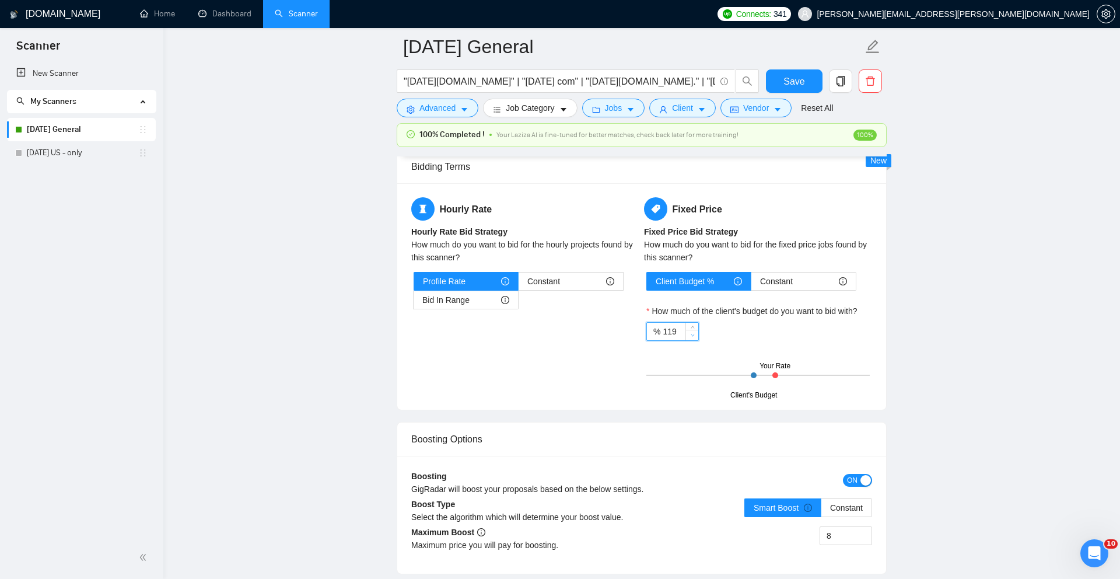
click at [693, 337] on icon "down" at bounding box center [692, 335] width 3 height 2
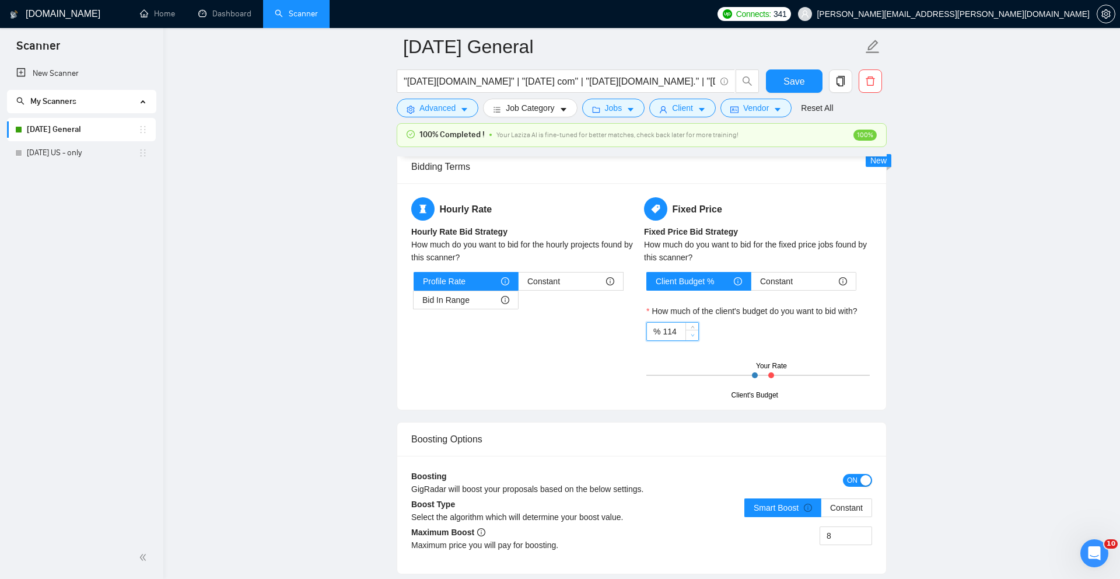
click at [693, 337] on icon "down" at bounding box center [692, 335] width 3 height 2
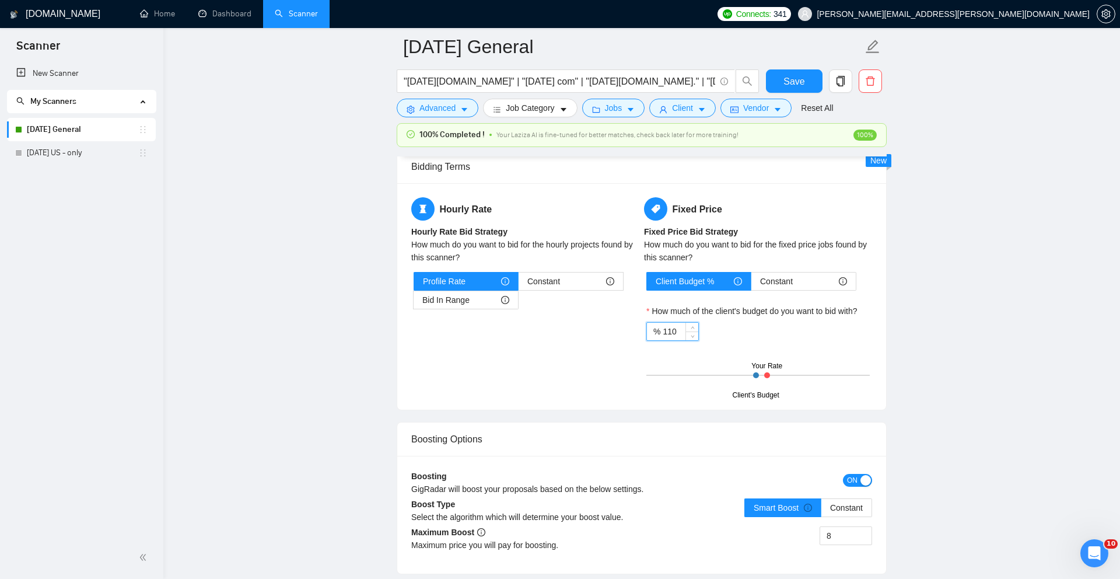
click at [678, 340] on input "110" at bounding box center [681, 331] width 36 height 17
type input "2"
type input "100"
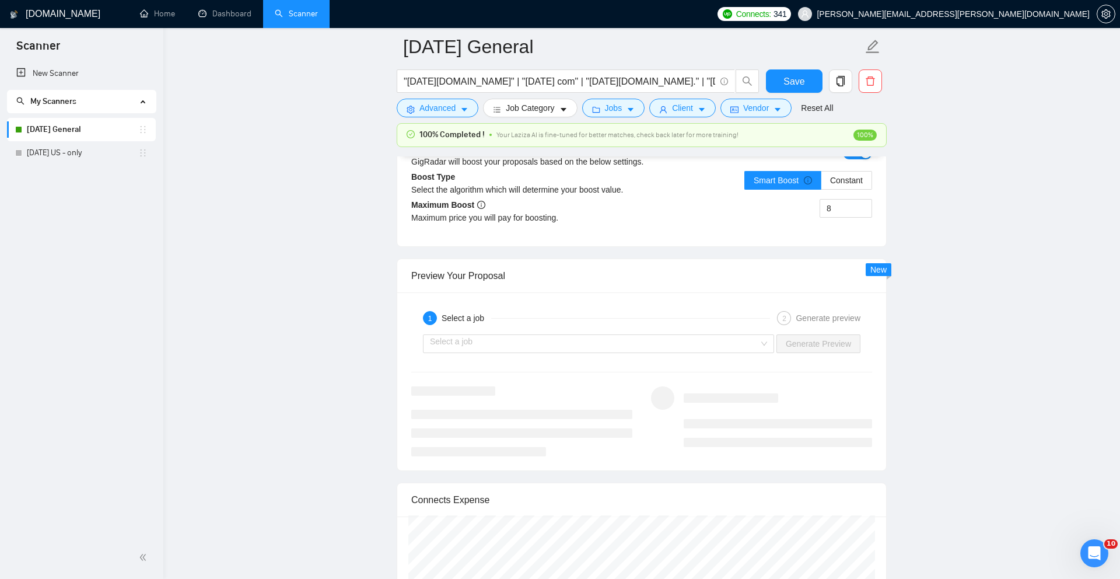
scroll to position [2163, 0]
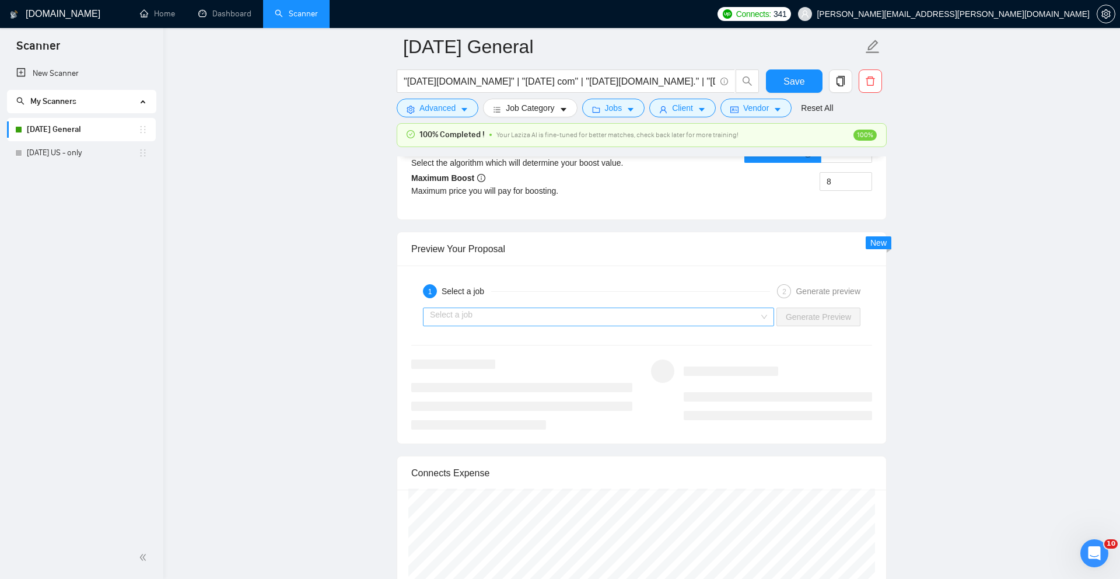
click at [560, 325] on input "search" at bounding box center [594, 316] width 329 height 17
click at [611, 265] on div "Preview Your Proposal" at bounding box center [641, 248] width 461 height 33
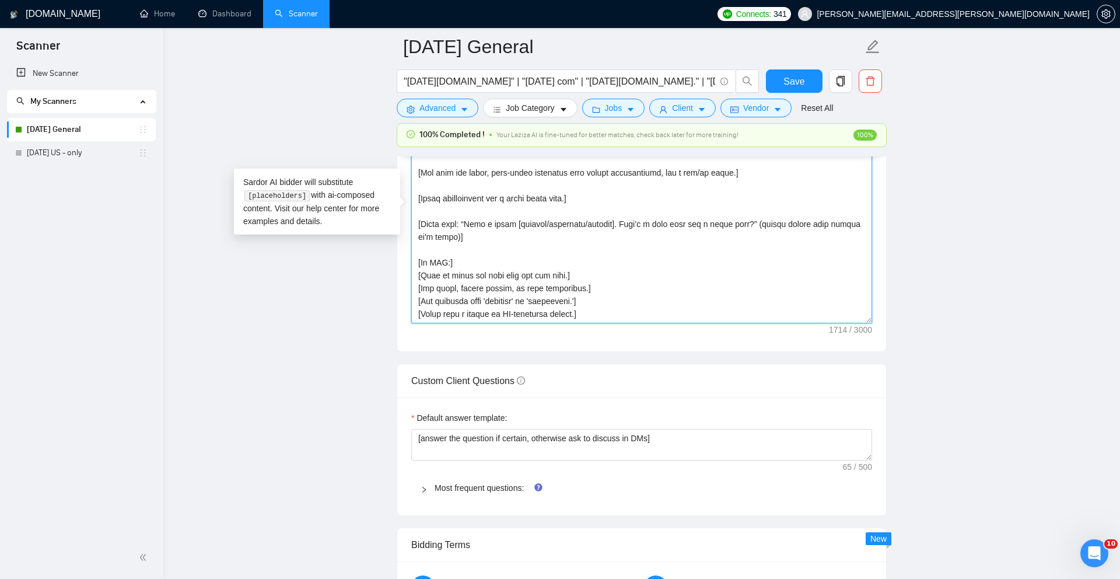
scroll to position [1433, 0]
click at [504, 256] on textarea "Cover letter template:" at bounding box center [641, 190] width 461 height 262
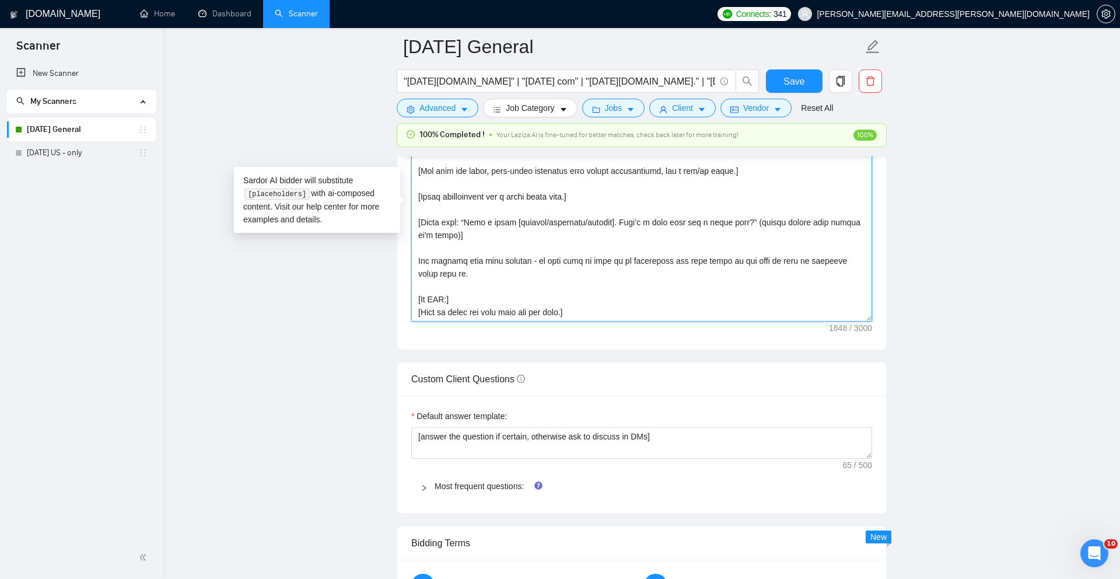
drag, startPoint x: 419, startPoint y: 279, endPoint x: 417, endPoint y: 286, distance: 7.8
click at [419, 279] on textarea "Cover letter template:" at bounding box center [641, 190] width 461 height 262
type textarea "[Lorem i dolorsi, ametconsectetu Adipis elits doeius temp incidi utlab, etdolor…"
click at [797, 82] on span "Save" at bounding box center [793, 81] width 21 height 15
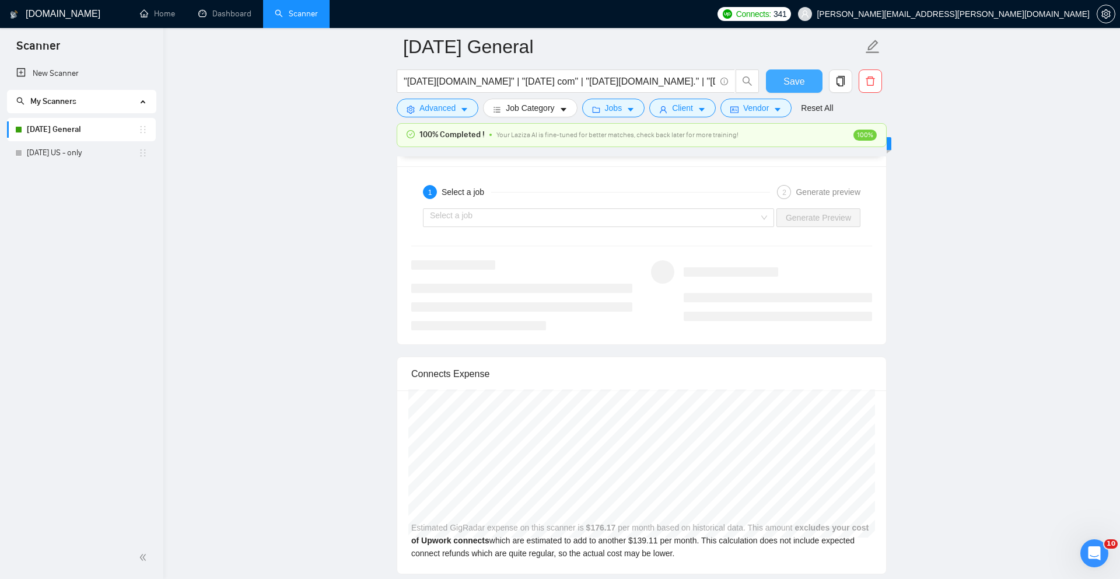
scroll to position [2263, 0]
click at [568, 226] on input "search" at bounding box center [594, 216] width 329 height 17
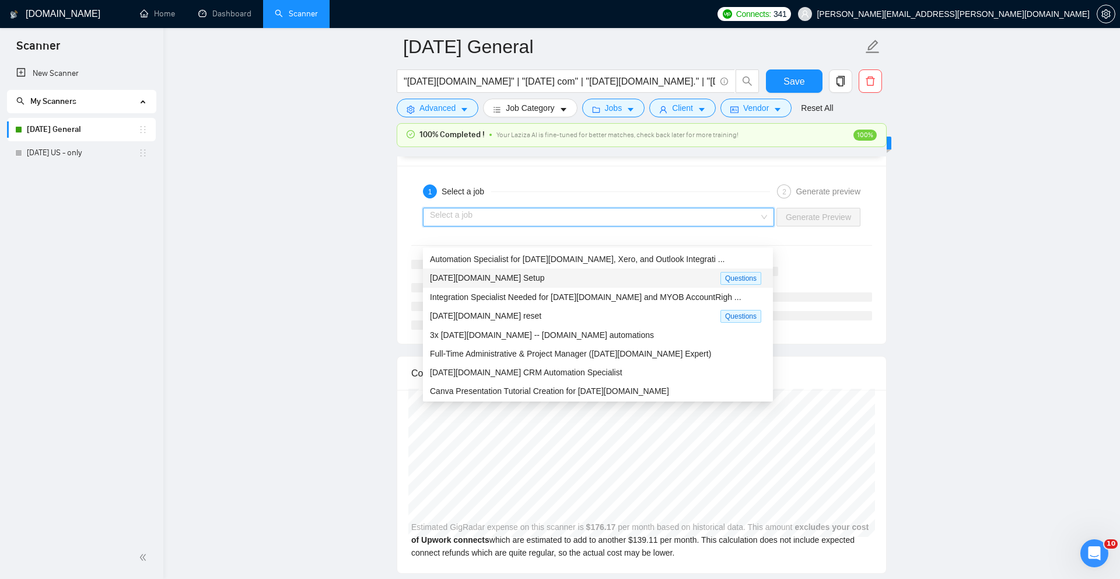
click at [515, 279] on div "[DATE][DOMAIN_NAME] Setup" at bounding box center [575, 277] width 290 height 13
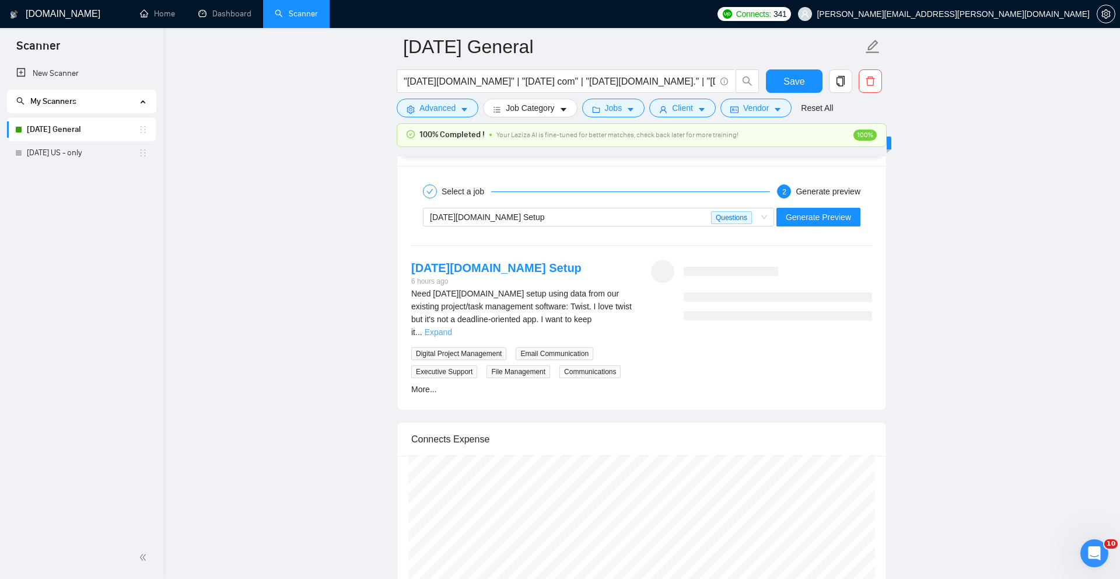
click at [452, 337] on link "Expand" at bounding box center [438, 331] width 27 height 9
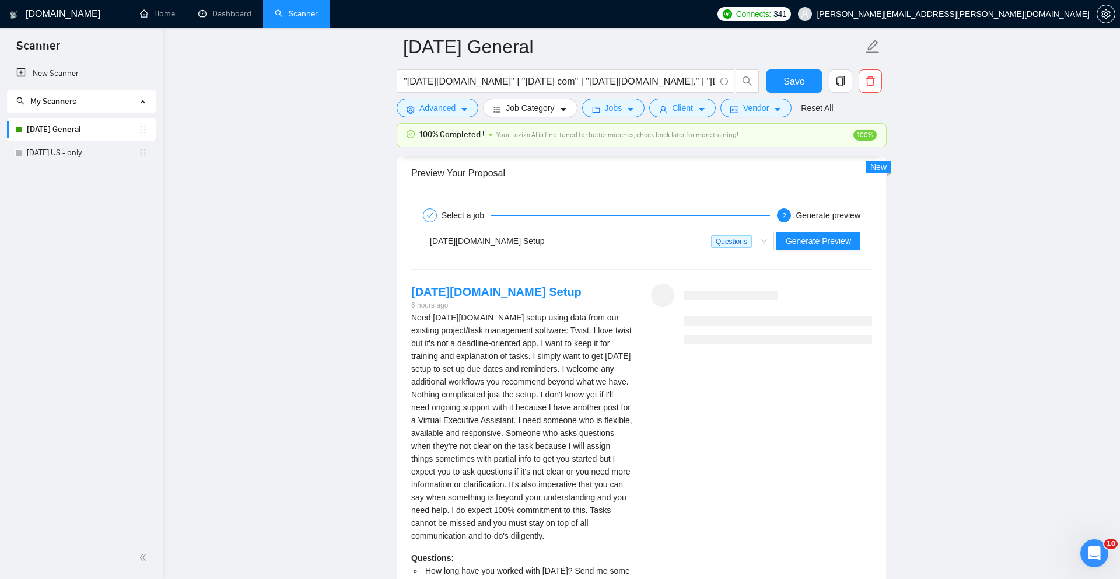
scroll to position [2156, 0]
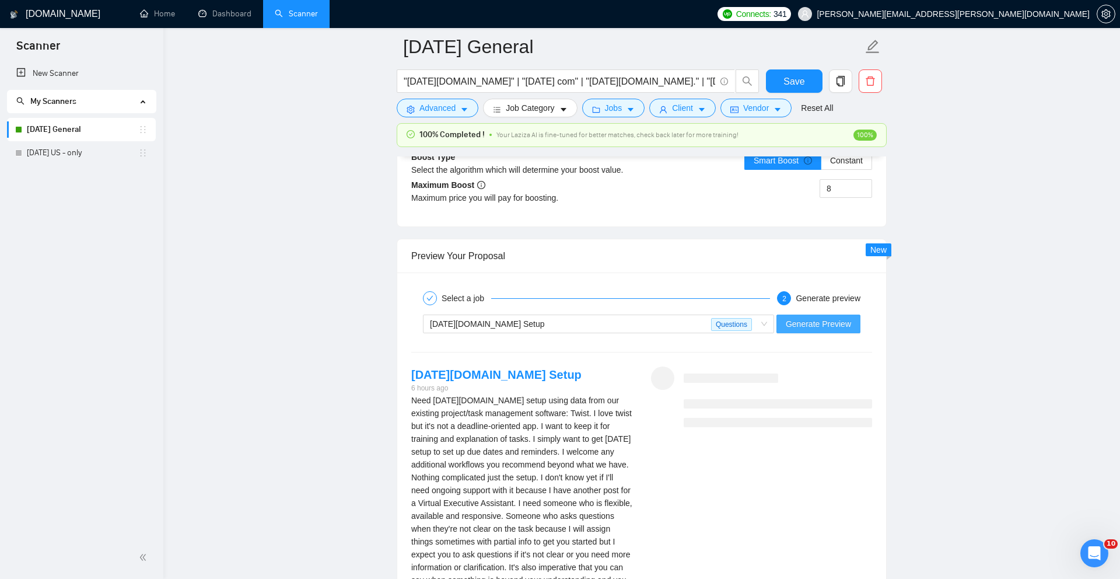
click at [802, 330] on span "Generate Preview" at bounding box center [818, 323] width 65 height 13
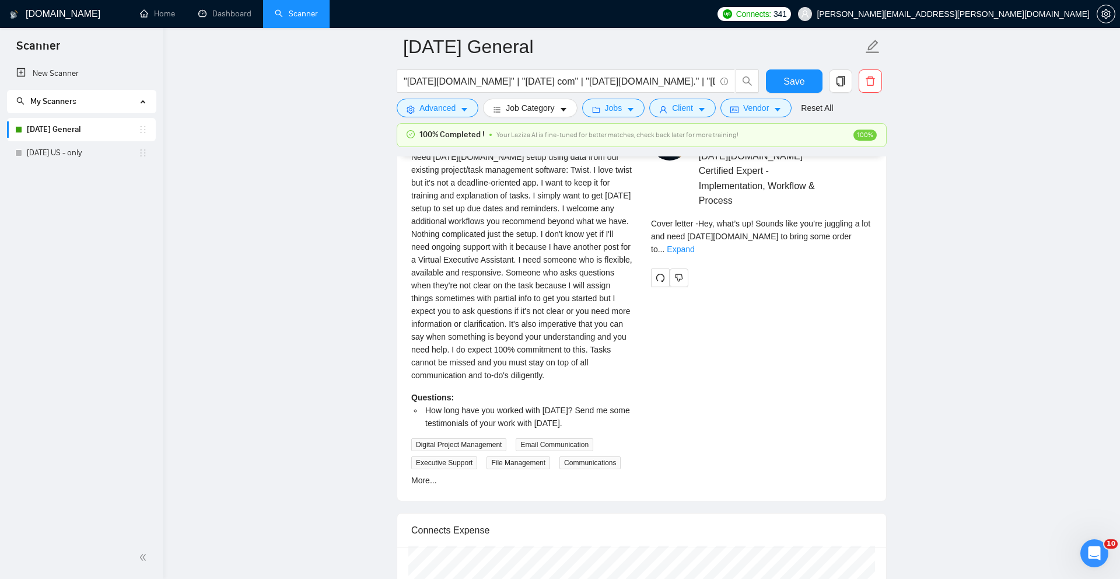
scroll to position [2364, 0]
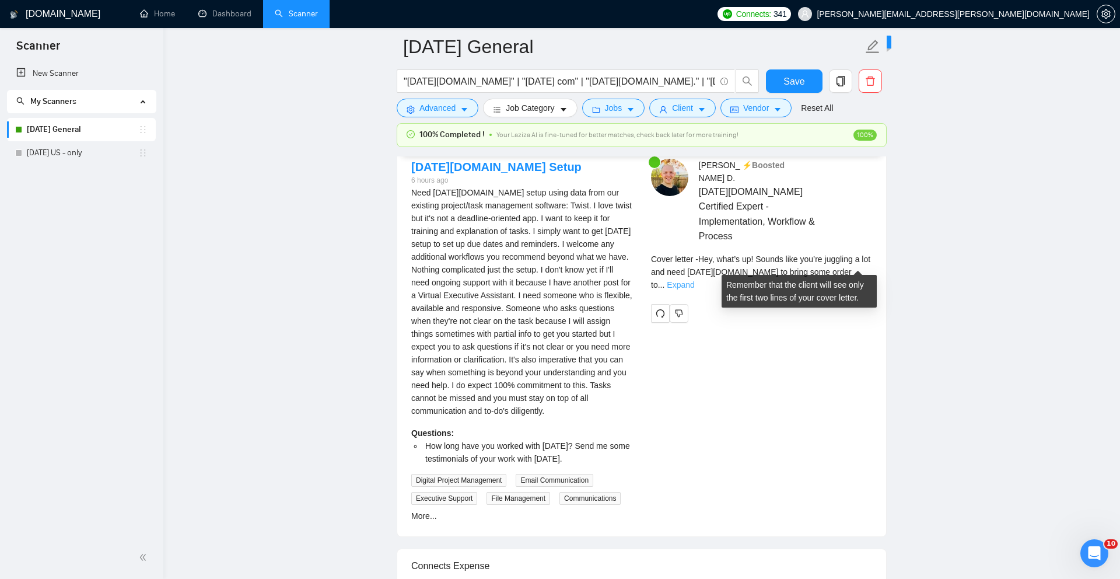
click at [694, 280] on link "Expand" at bounding box center [680, 284] width 27 height 9
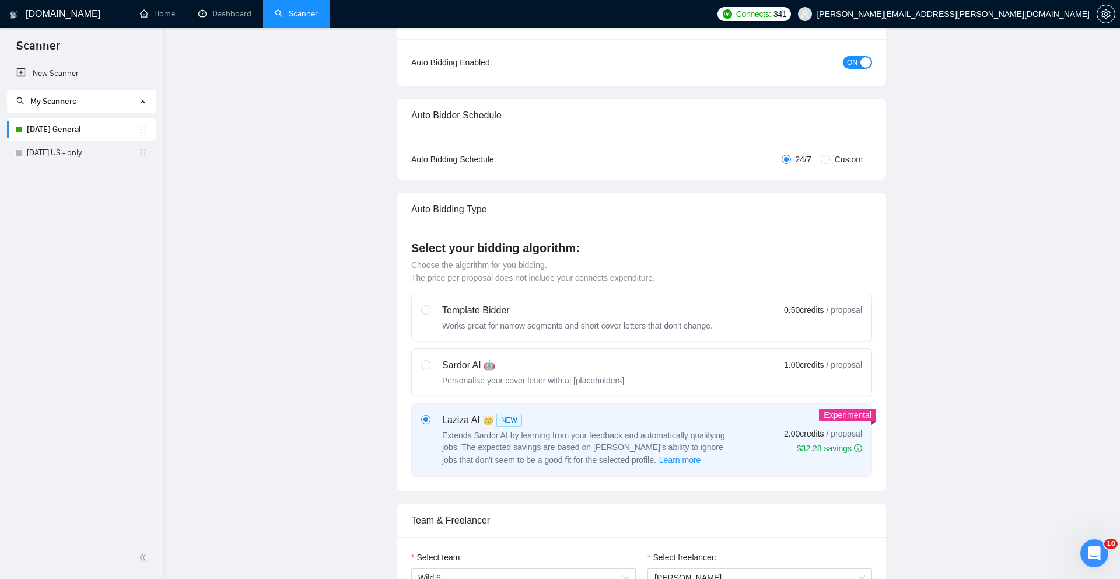
scroll to position [0, 0]
